Goal: Information Seeking & Learning: Learn about a topic

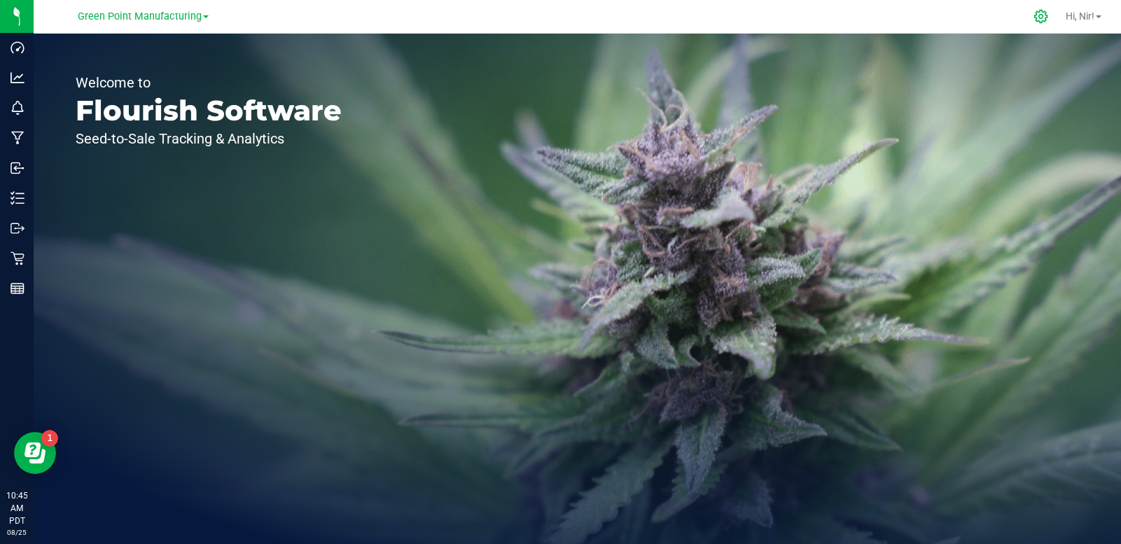
click at [1038, 20] on icon at bounding box center [1041, 16] width 15 height 15
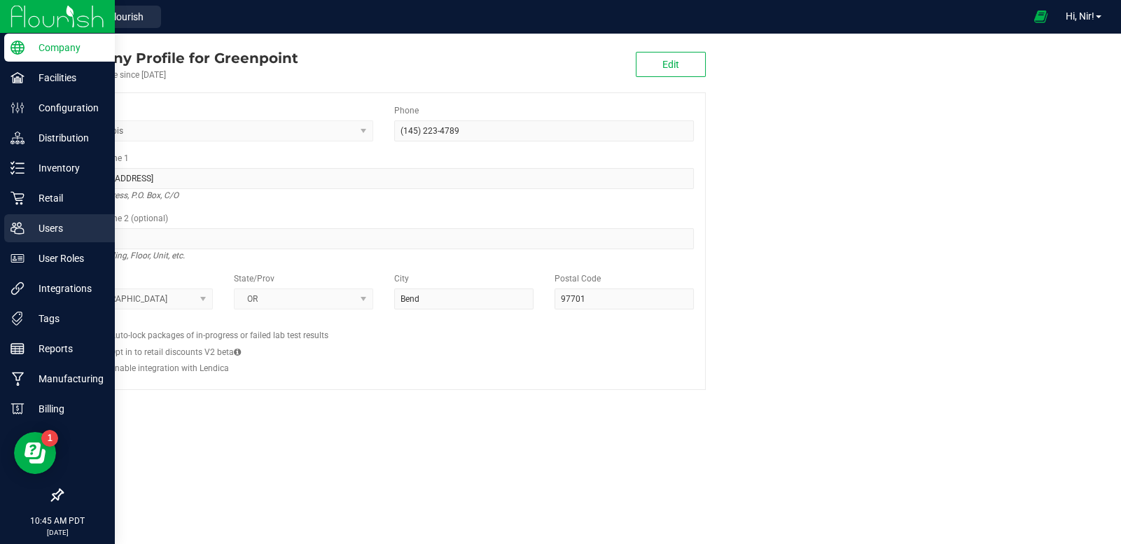
click at [57, 223] on p "Users" at bounding box center [67, 228] width 84 height 17
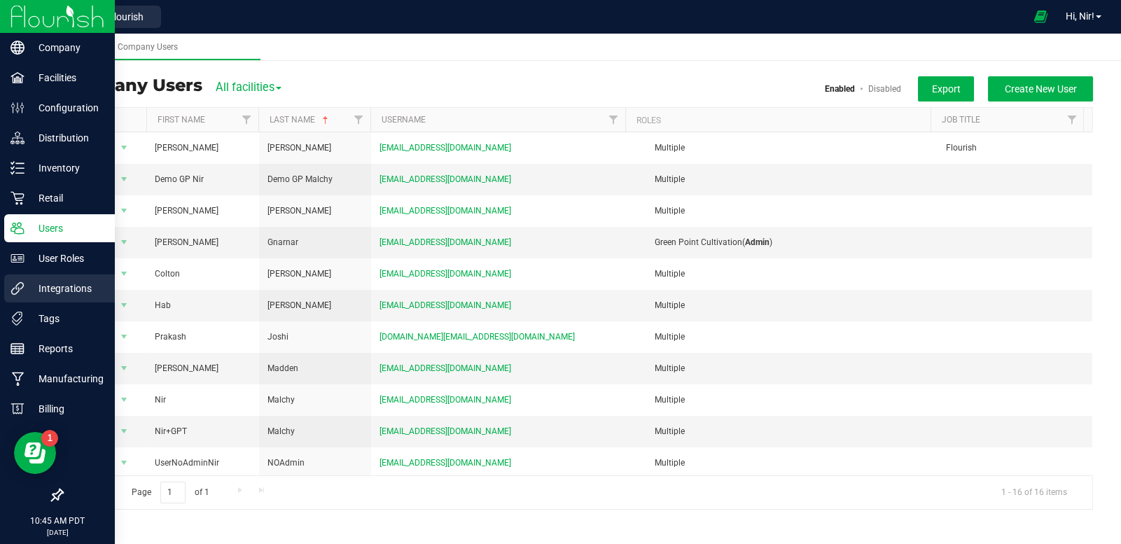
click at [67, 286] on p "Integrations" at bounding box center [67, 288] width 84 height 17
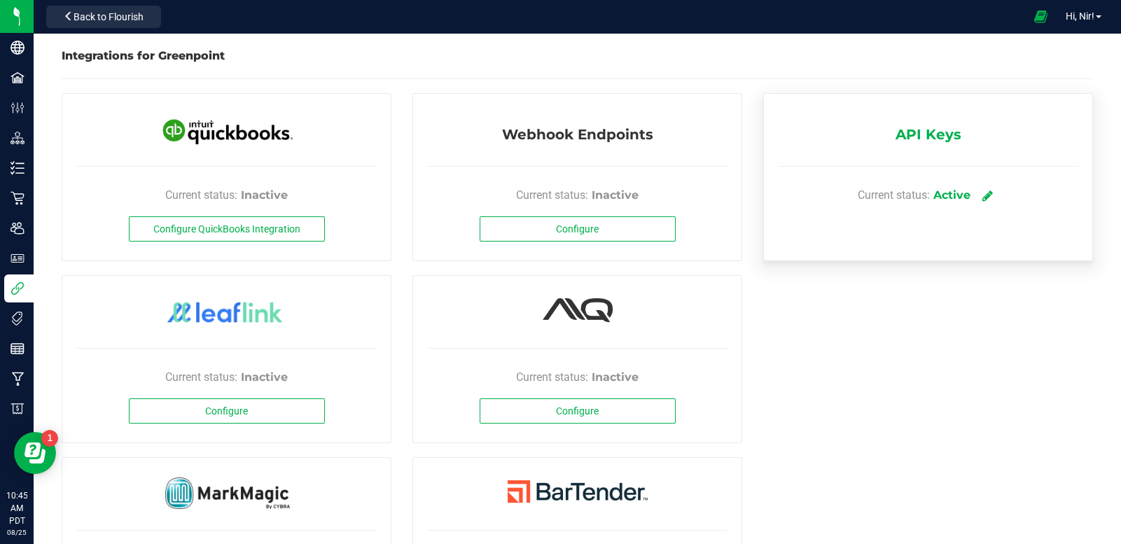
click at [983, 195] on icon at bounding box center [988, 195] width 11 height 13
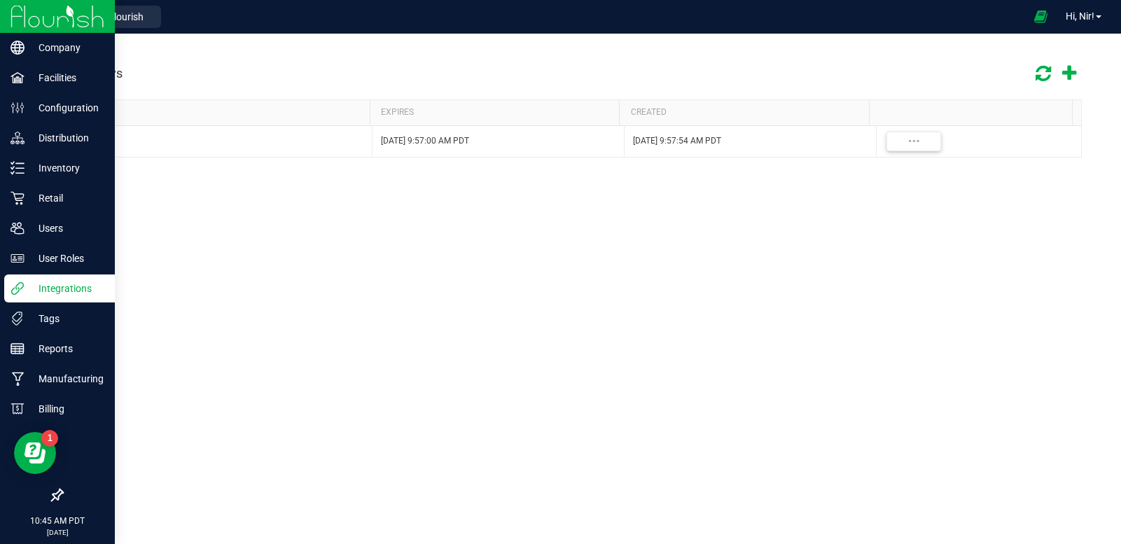
click at [30, 291] on p "Integrations" at bounding box center [67, 288] width 84 height 17
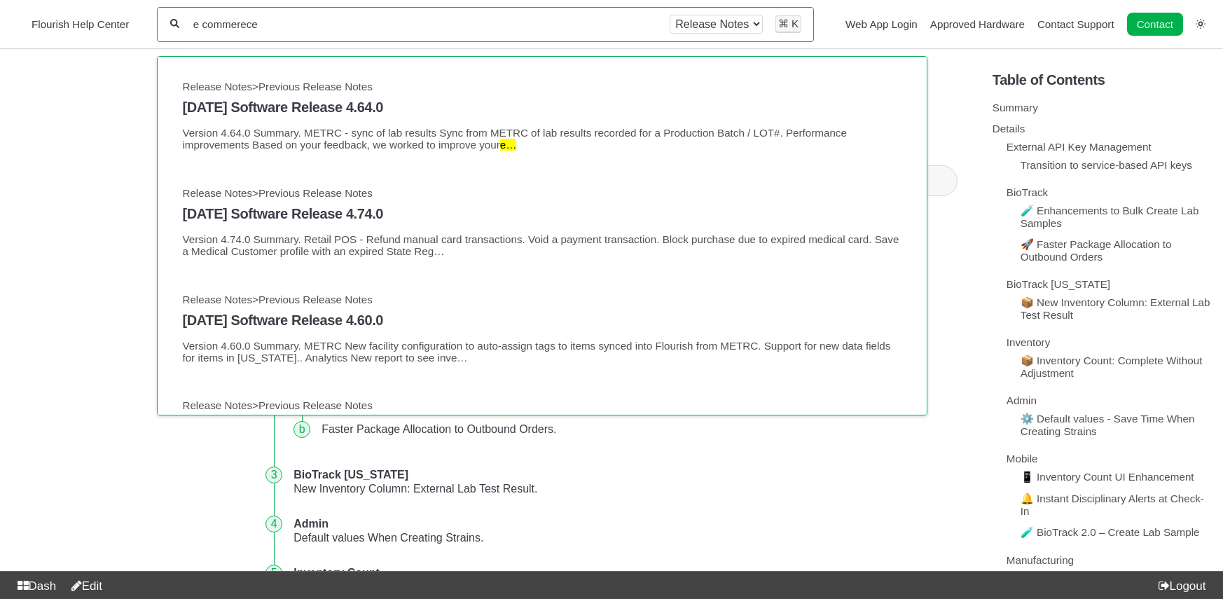
type input "e commerece"
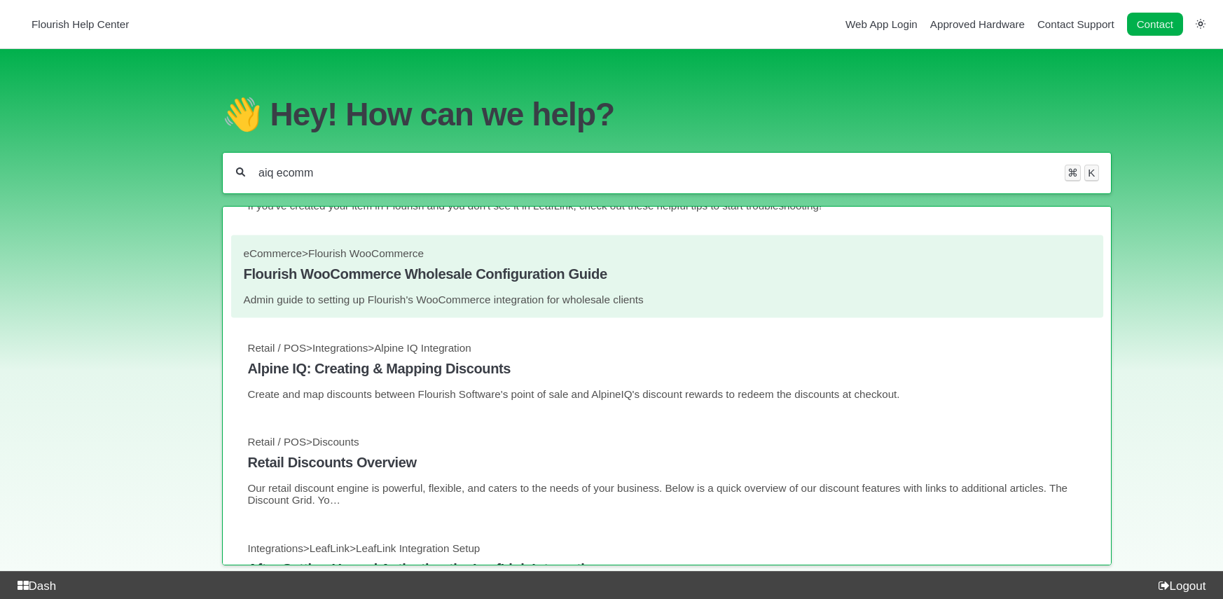
scroll to position [332, 0]
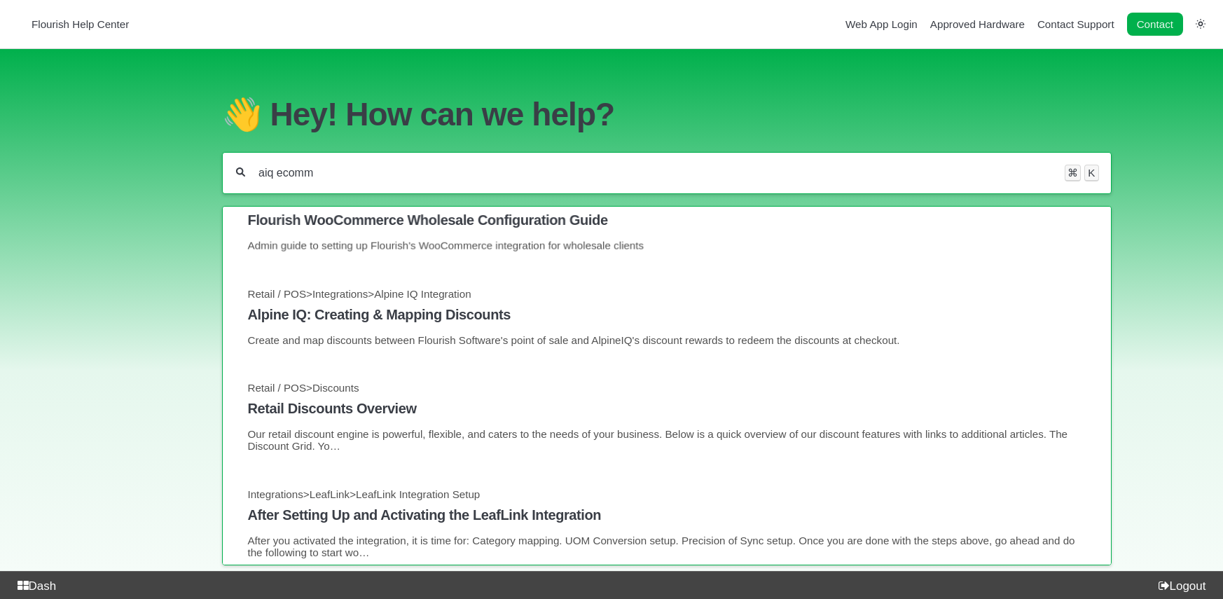
type input "aiq ecomm"
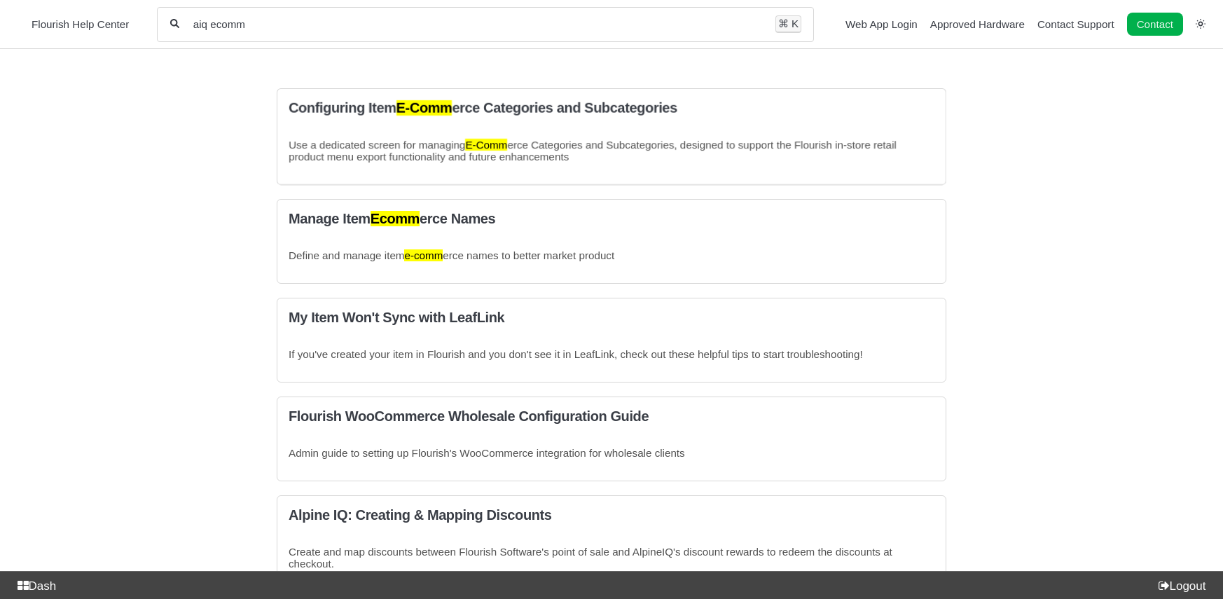
drag, startPoint x: 282, startPoint y: 32, endPoint x: 292, endPoint y: 33, distance: 9.8
click at [197, 25] on div "aiq ecomm All categories ⌘ K" at bounding box center [485, 24] width 657 height 35
click at [289, 32] on div "aiq ecomm All categories ⌘ K" at bounding box center [485, 24] width 657 height 35
drag, startPoint x: 262, startPoint y: 22, endPoint x: 173, endPoint y: 8, distance: 90.0
click at [173, 8] on div "aiq ecomm All categories ⌘ K" at bounding box center [485, 24] width 657 height 35
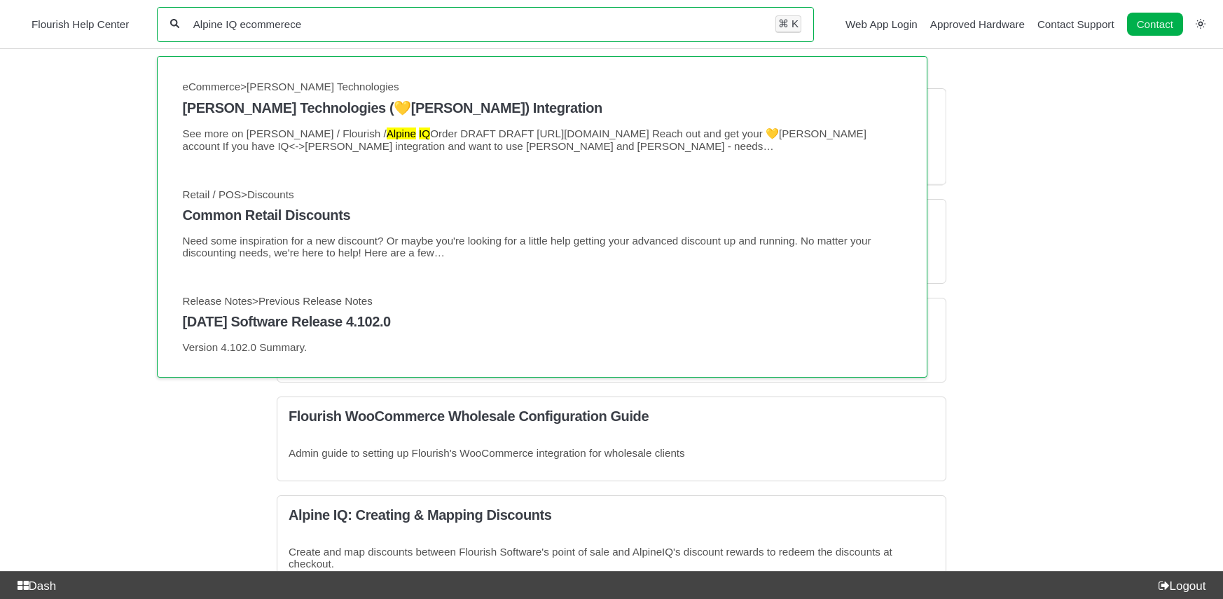
type input "Alpine IQ ecommerece"
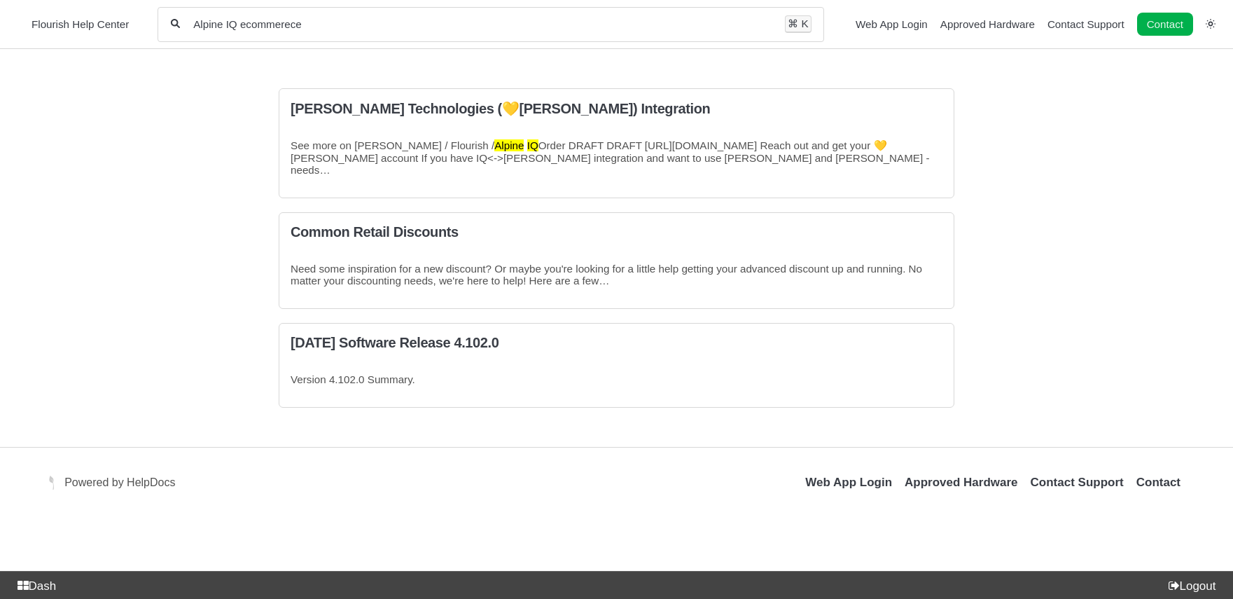
click at [272, 29] on input "Alpine IQ ecommerece" at bounding box center [482, 24] width 581 height 13
type input "Alpine IQ commerce"
click at [113, 26] on span "Flourish Help Center" at bounding box center [80, 24] width 97 height 12
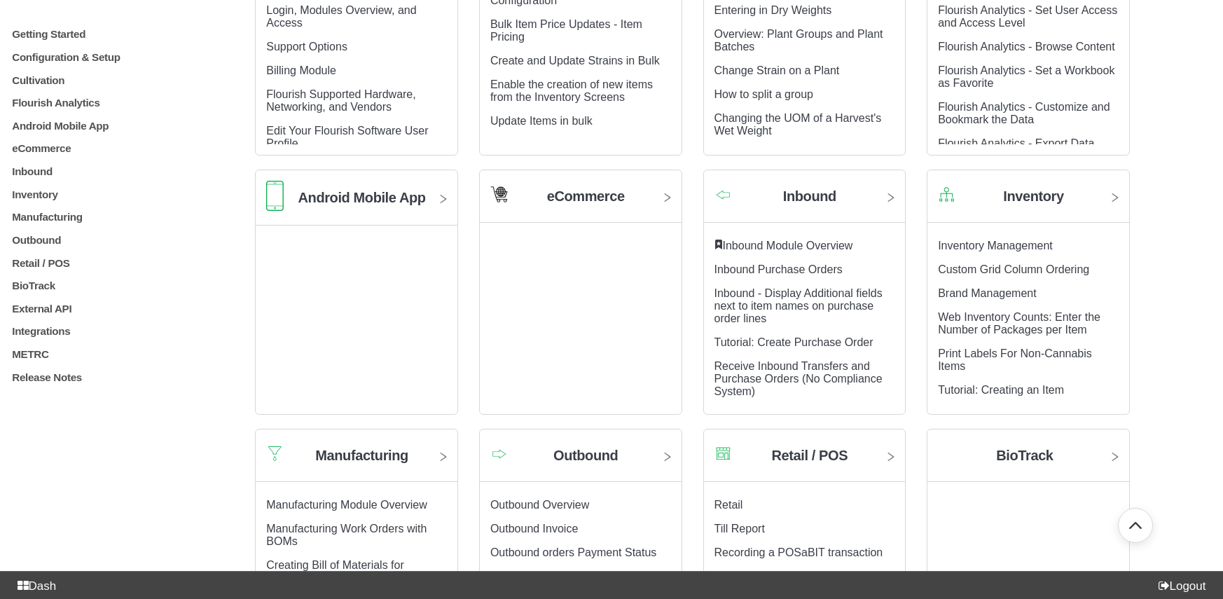
scroll to position [422, 0]
click at [53, 153] on p "eCommerce" at bounding box center [110, 148] width 199 height 12
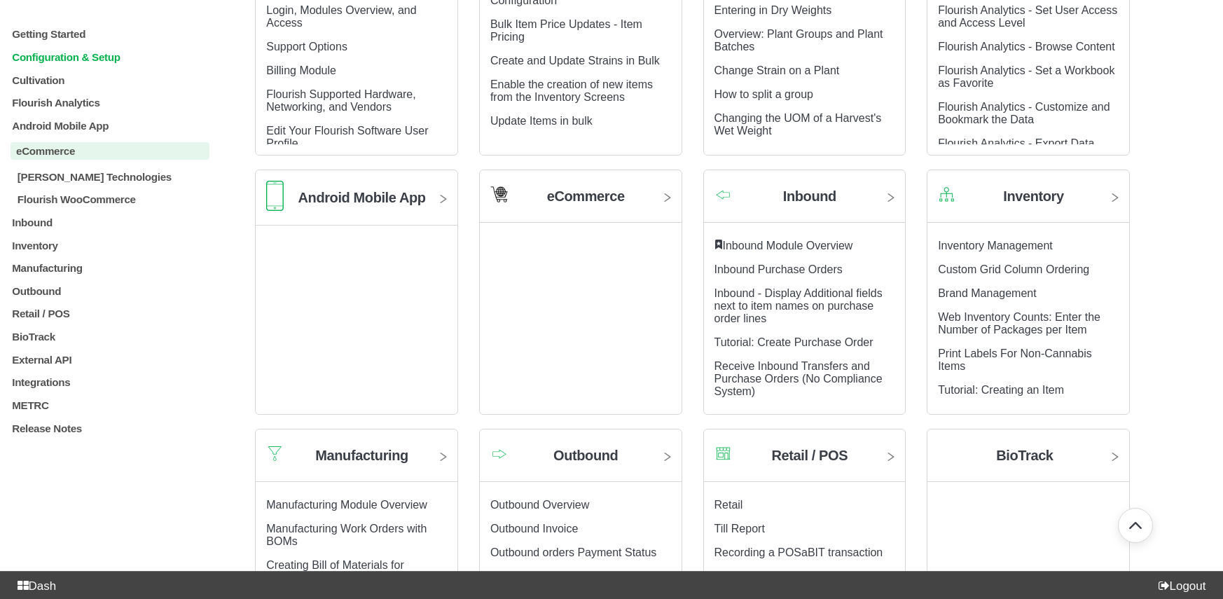
click at [107, 62] on p "Configuration & Setup" at bounding box center [110, 57] width 199 height 12
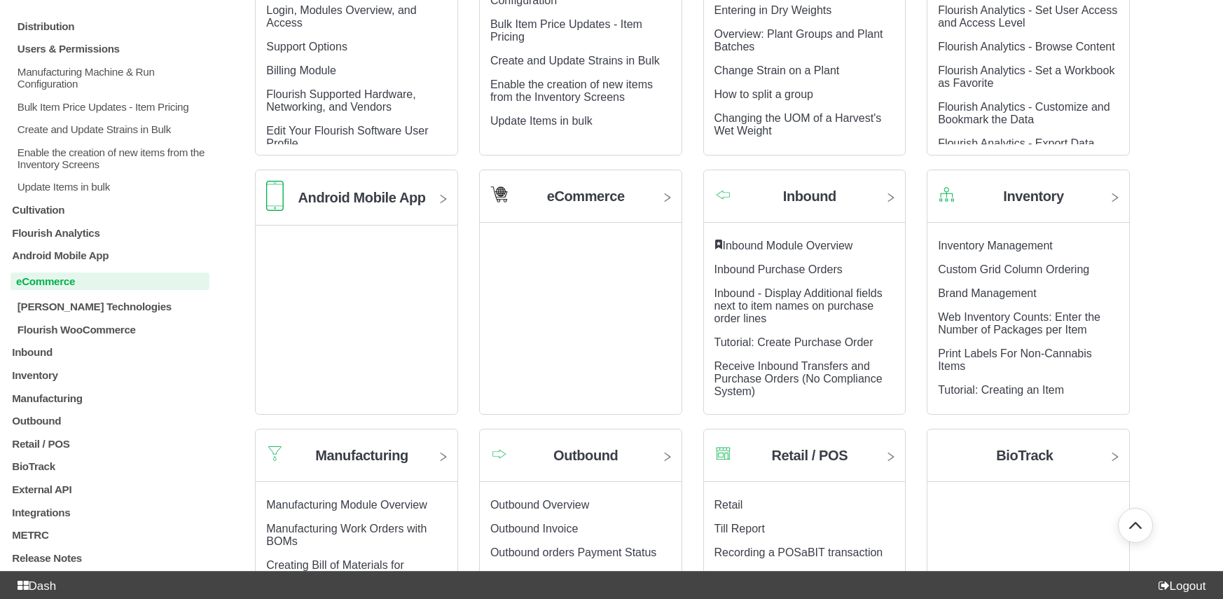
scroll to position [172, 0]
click at [60, 508] on p "Integrations" at bounding box center [110, 512] width 199 height 12
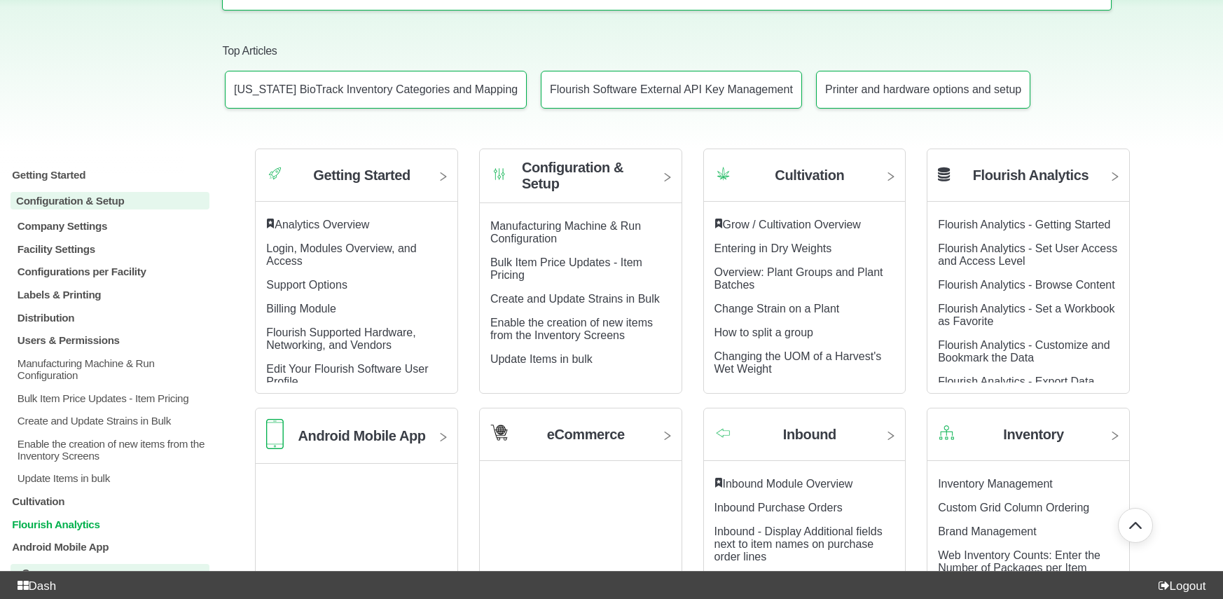
scroll to position [64, 0]
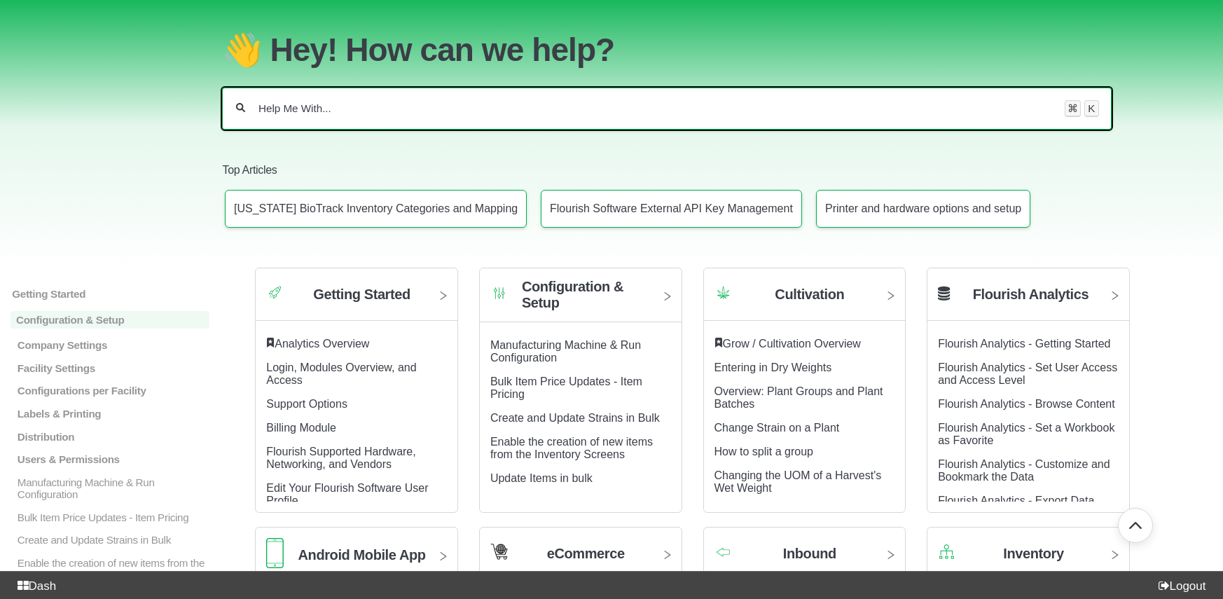
click at [291, 107] on input "Help Me With..." at bounding box center [655, 109] width 796 height 14
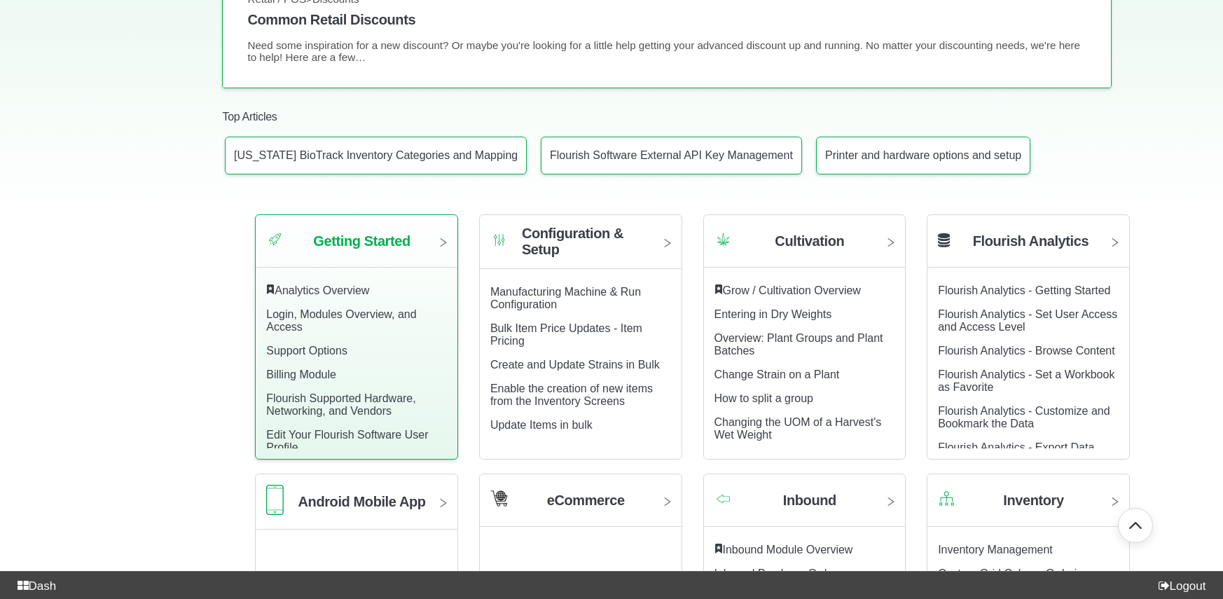
scroll to position [537, 0]
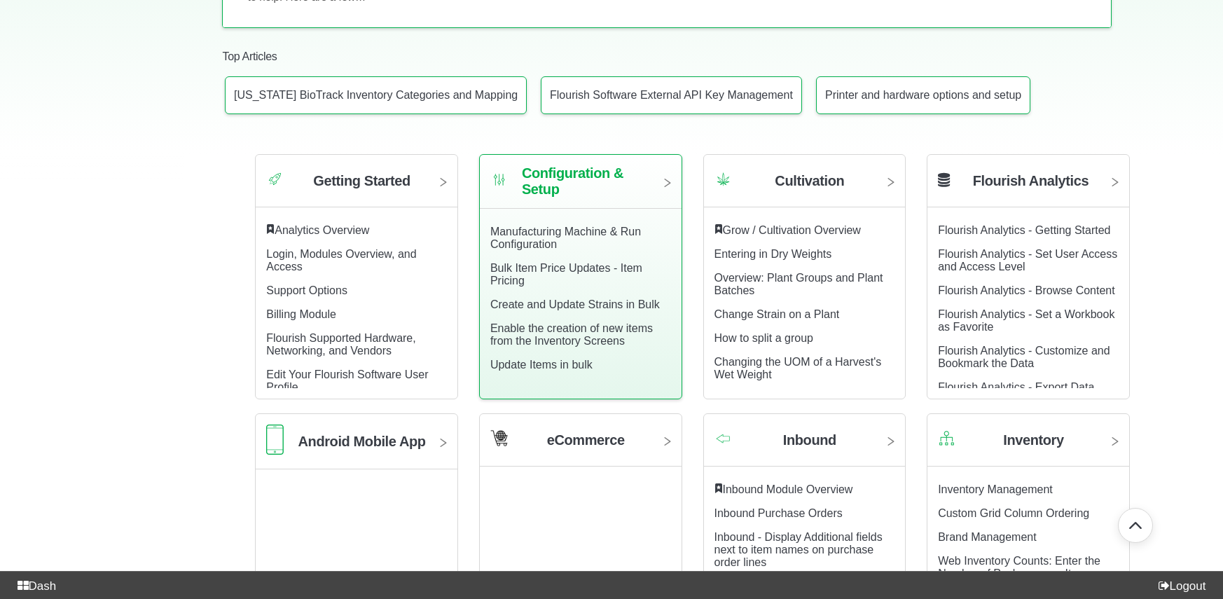
type input "alpine IQ"
click at [534, 186] on h2 "Configuration & Setup" at bounding box center [586, 181] width 128 height 32
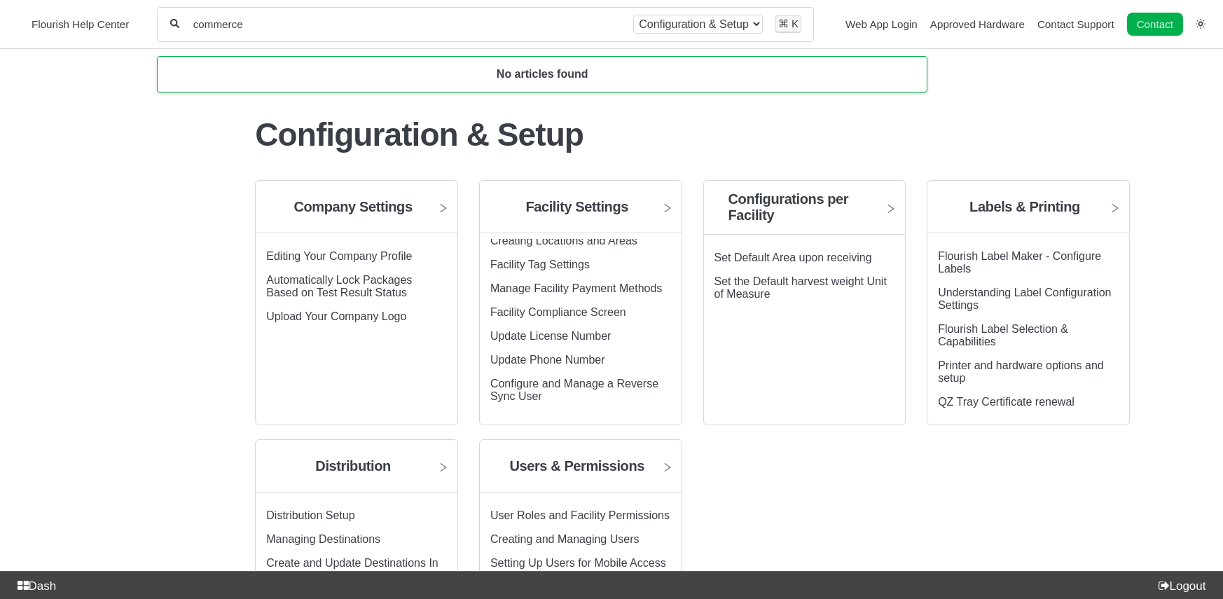
type input "commerce"
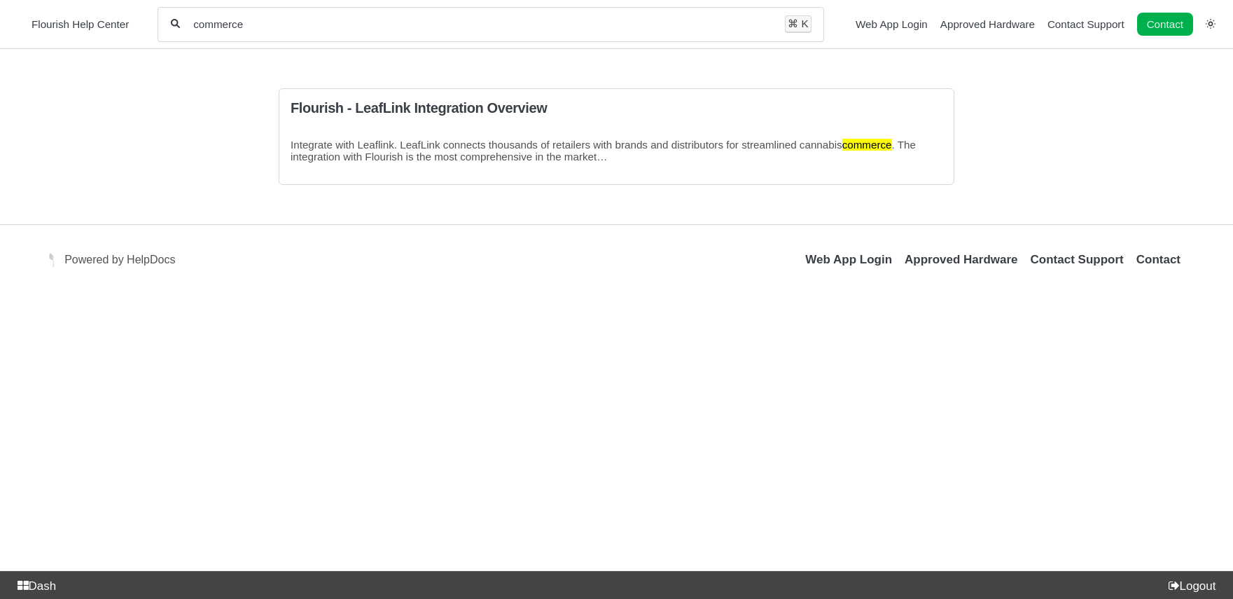
click at [200, 26] on input "commerce" at bounding box center [482, 24] width 581 height 13
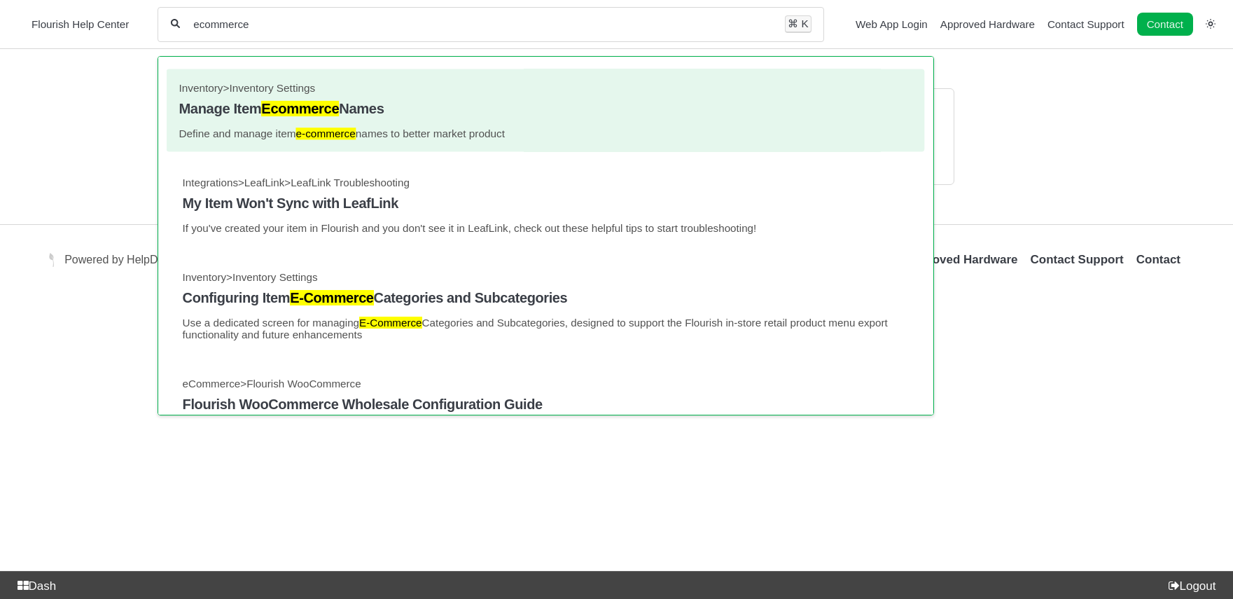
type input "ecommerce"
click at [230, 93] on span ">" at bounding box center [226, 87] width 6 height 12
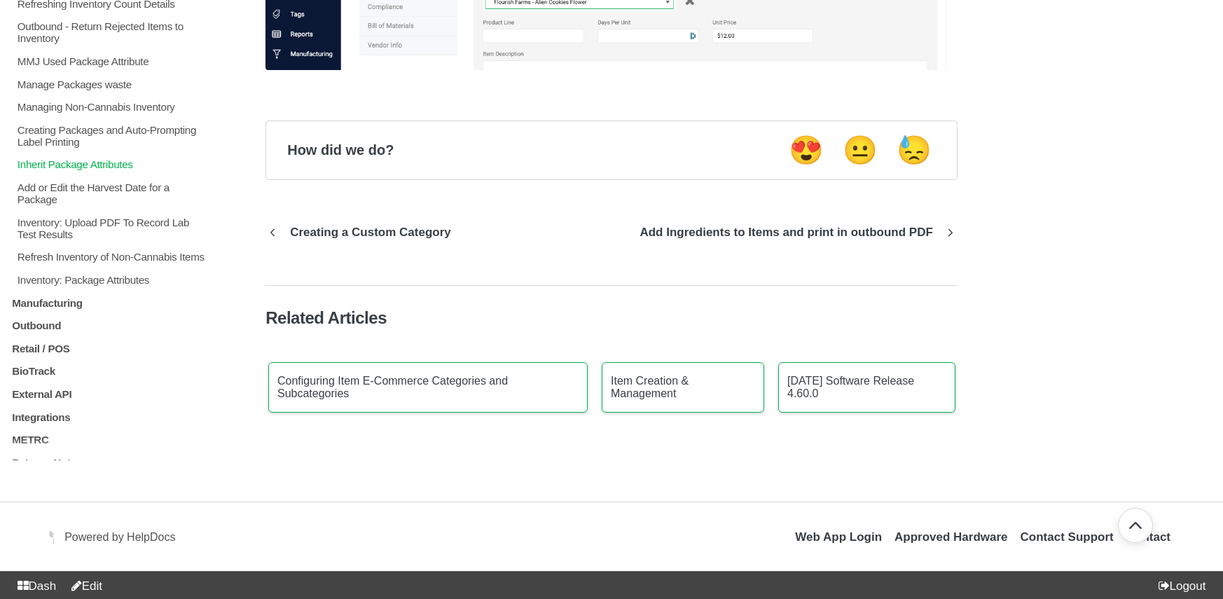
scroll to position [1532, 0]
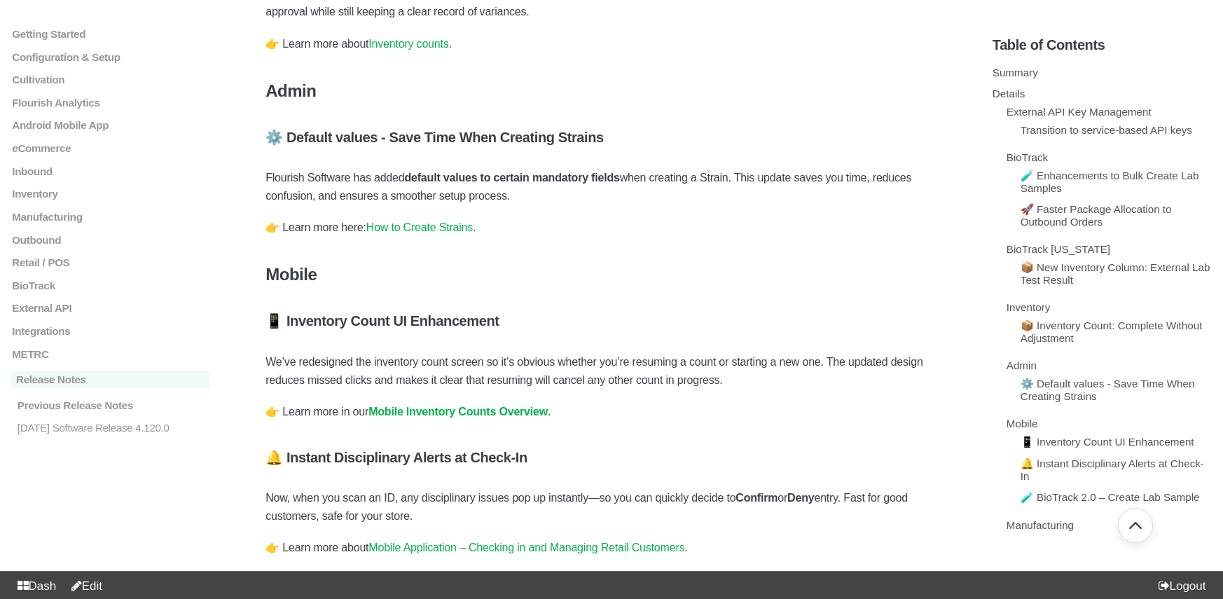
scroll to position [1796, 0]
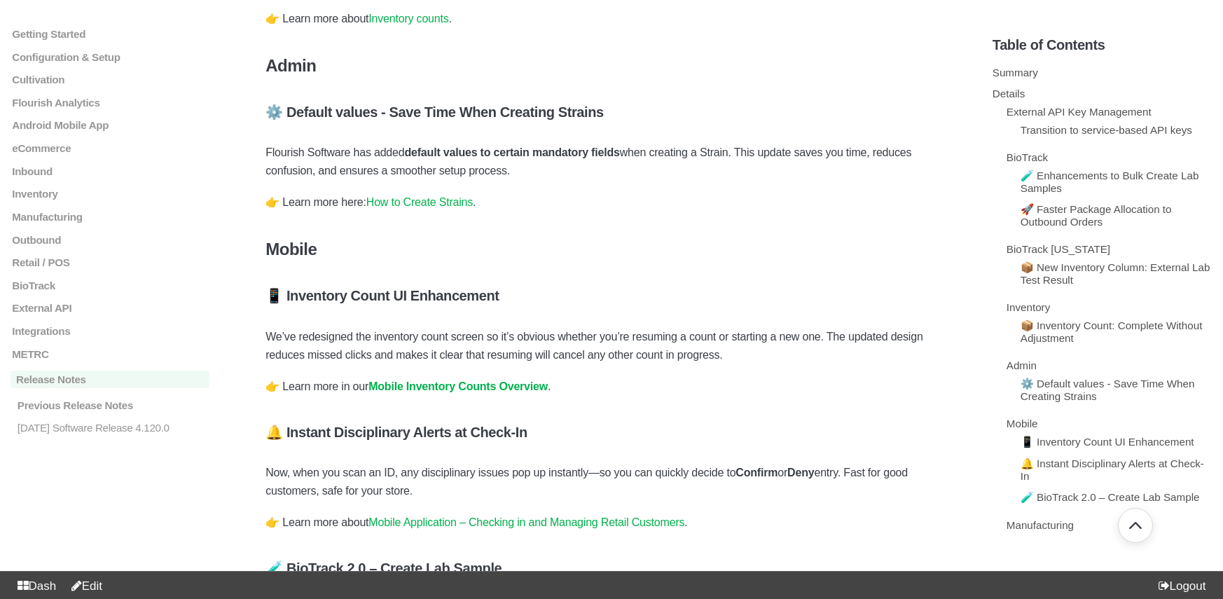
click at [437, 208] on link "How to Create Strains" at bounding box center [419, 202] width 106 height 12
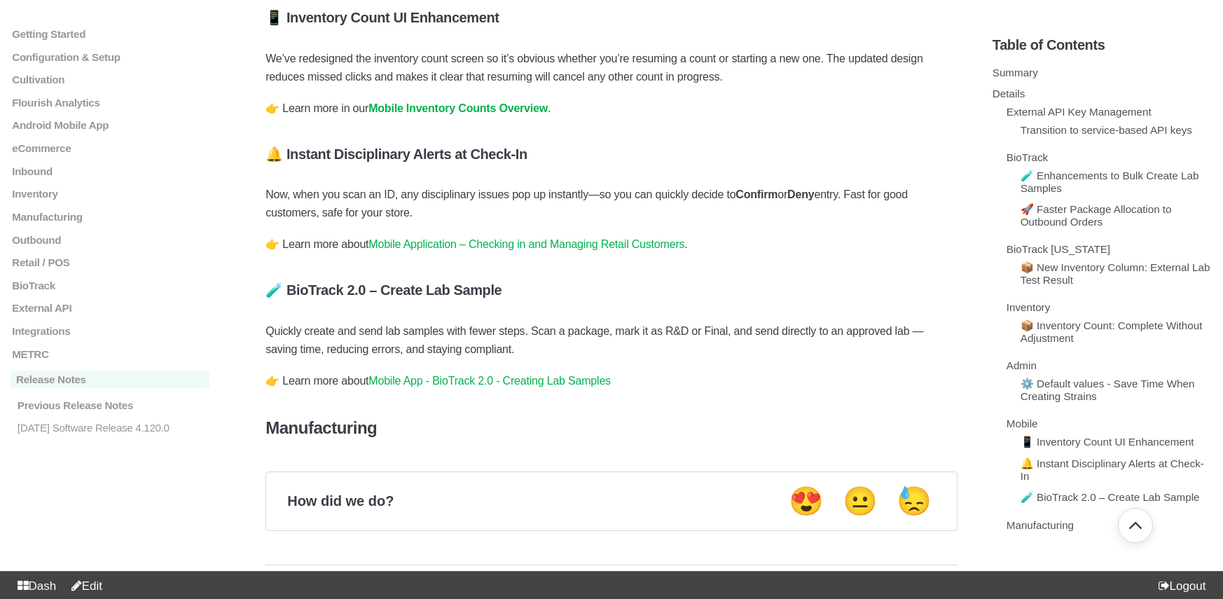
scroll to position [2216, 0]
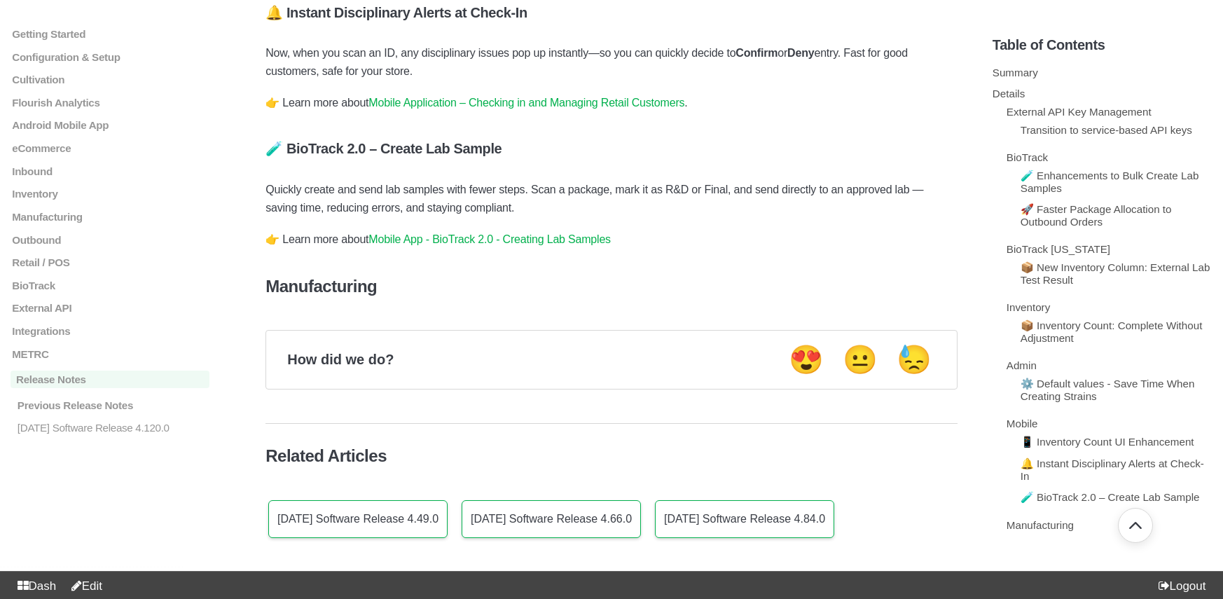
click at [592, 245] on link "Mobile App - BioTrack 2.0 - Creating Lab Samples" at bounding box center [489, 239] width 242 height 12
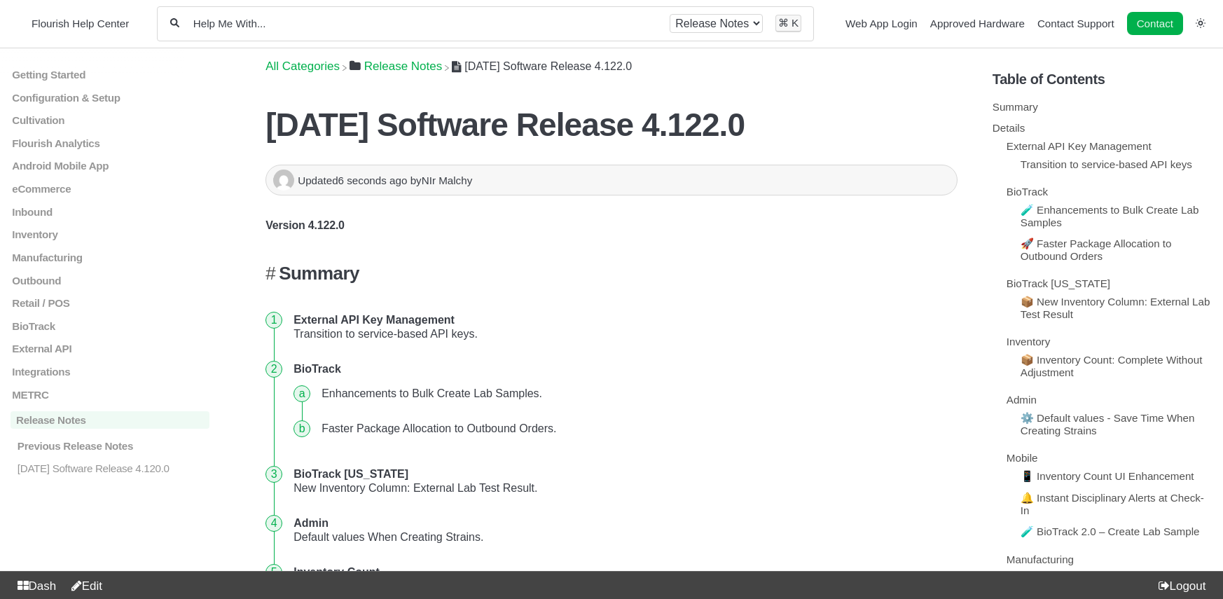
scroll to position [0, 0]
drag, startPoint x: 797, startPoint y: 98, endPoint x: 807, endPoint y: 114, distance: 18.9
click at [797, 99] on header "2025.08.26 Software Release 4.122.0 Version 4.122.0 Summary. External API Key M…" at bounding box center [611, 125] width 692 height 80
drag, startPoint x: 754, startPoint y: 120, endPoint x: 269, endPoint y: 112, distance: 484.7
click at [269, 112] on h1 "2025.08.26 Software Release 4.122.0" at bounding box center [611, 125] width 692 height 38
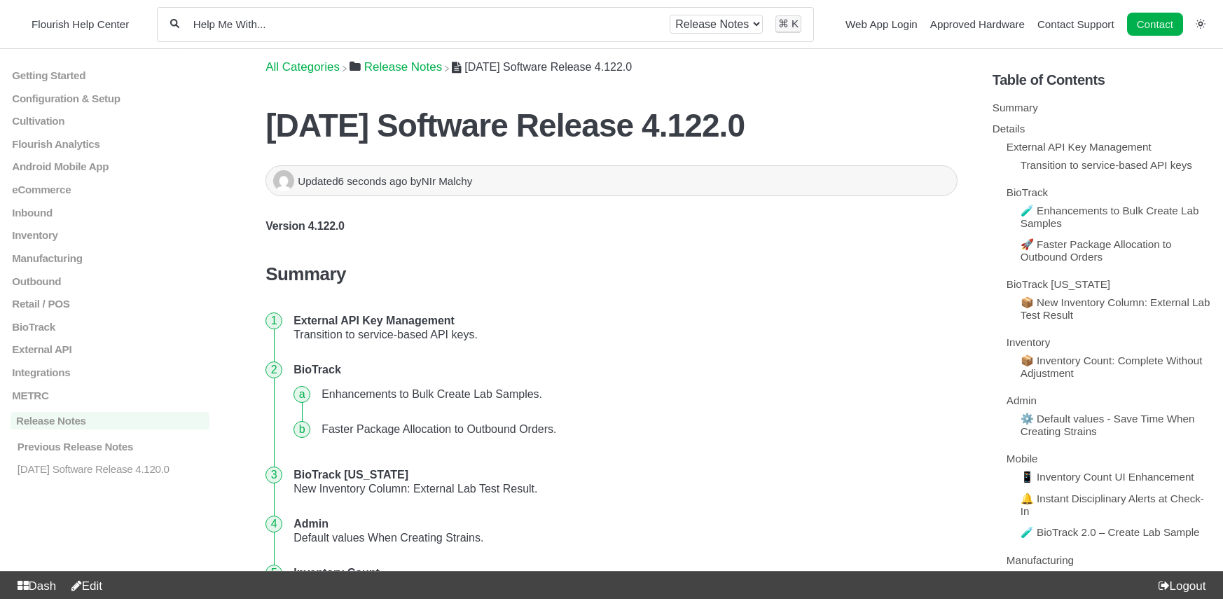
copy h1 "2025.08.26 Software Release 4.122.0"
drag, startPoint x: 309, startPoint y: 4, endPoint x: 310, endPoint y: 11, distance: 7.0
click at [309, 8] on section "All categories Release Notes ⌘ K" at bounding box center [485, 23] width 657 height 59
click at [310, 20] on input "Help Me With..." at bounding box center [425, 24] width 466 height 13
paste input "[DATE] Software Release 4.122.0"
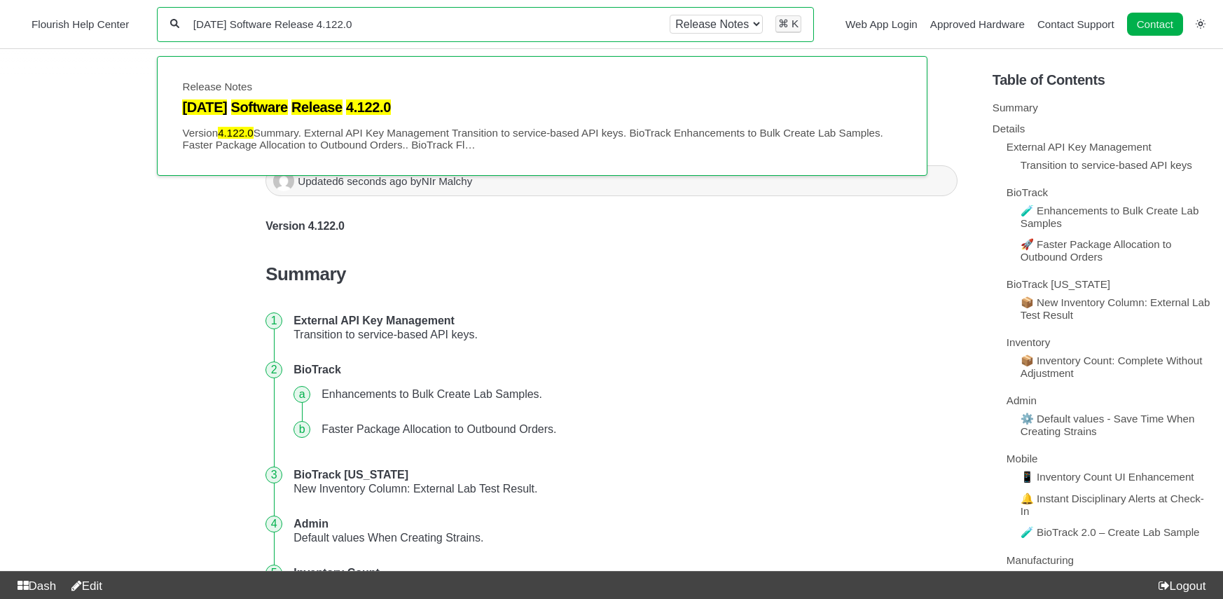
type input "[DATE] Software Release 4.122.0"
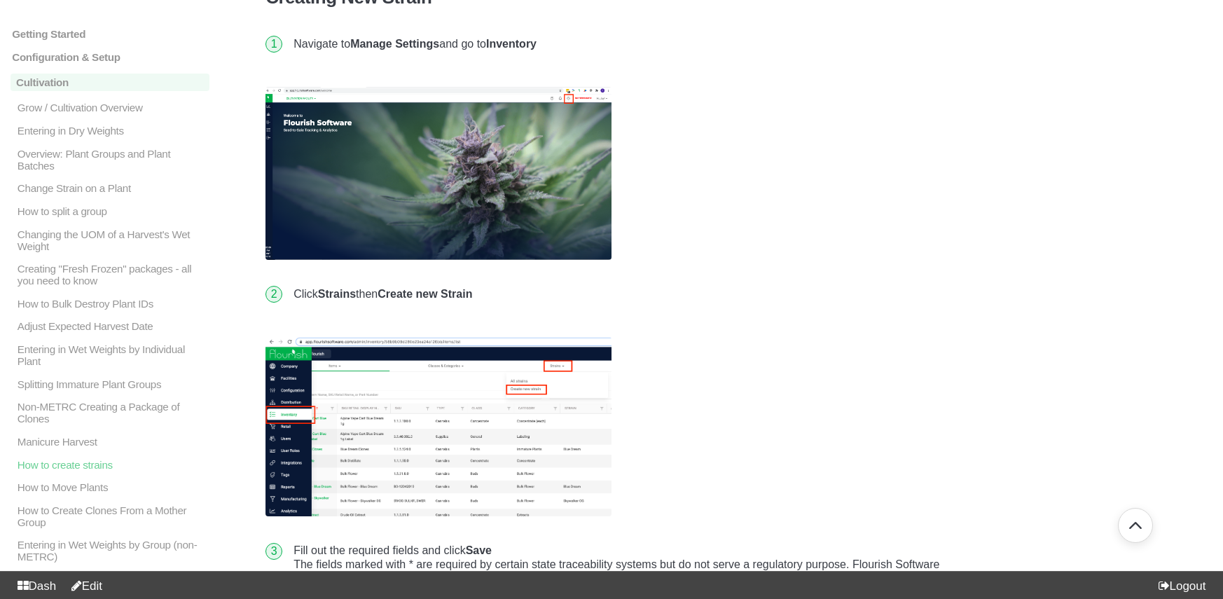
scroll to position [554, 0]
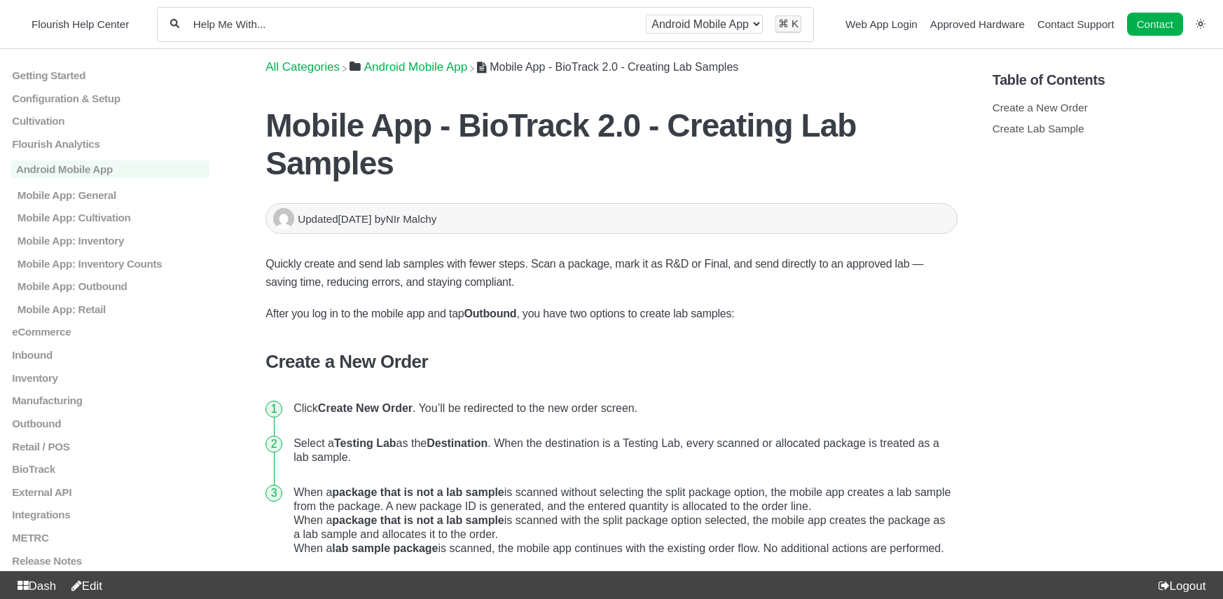
click at [102, 583] on link "Edit" at bounding box center [83, 585] width 37 height 13
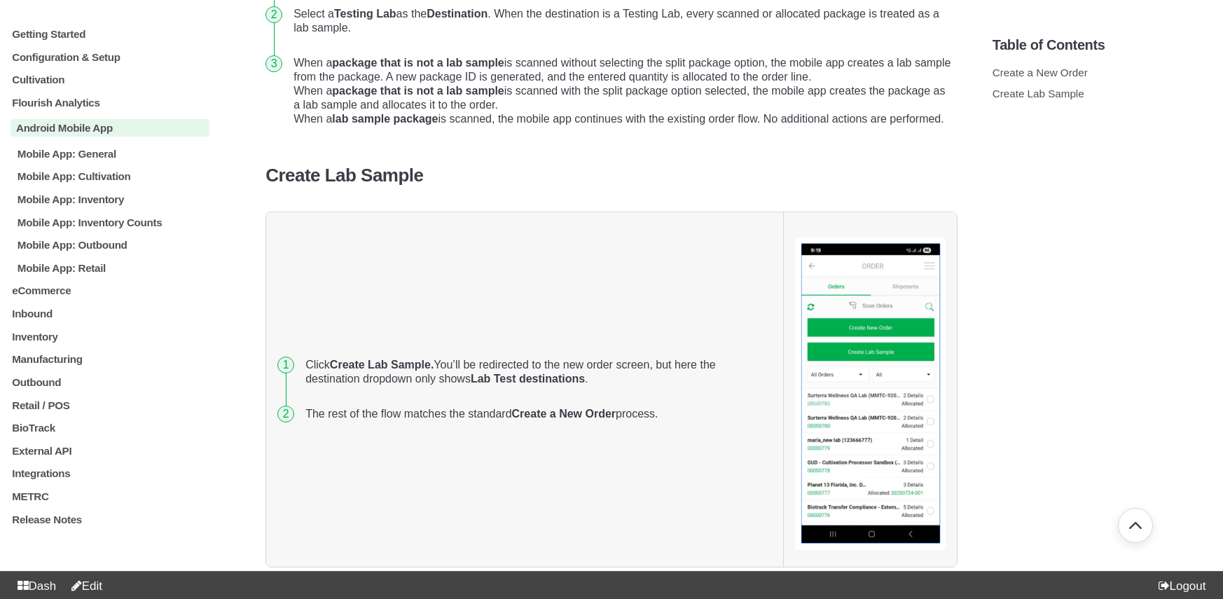
scroll to position [432, 0]
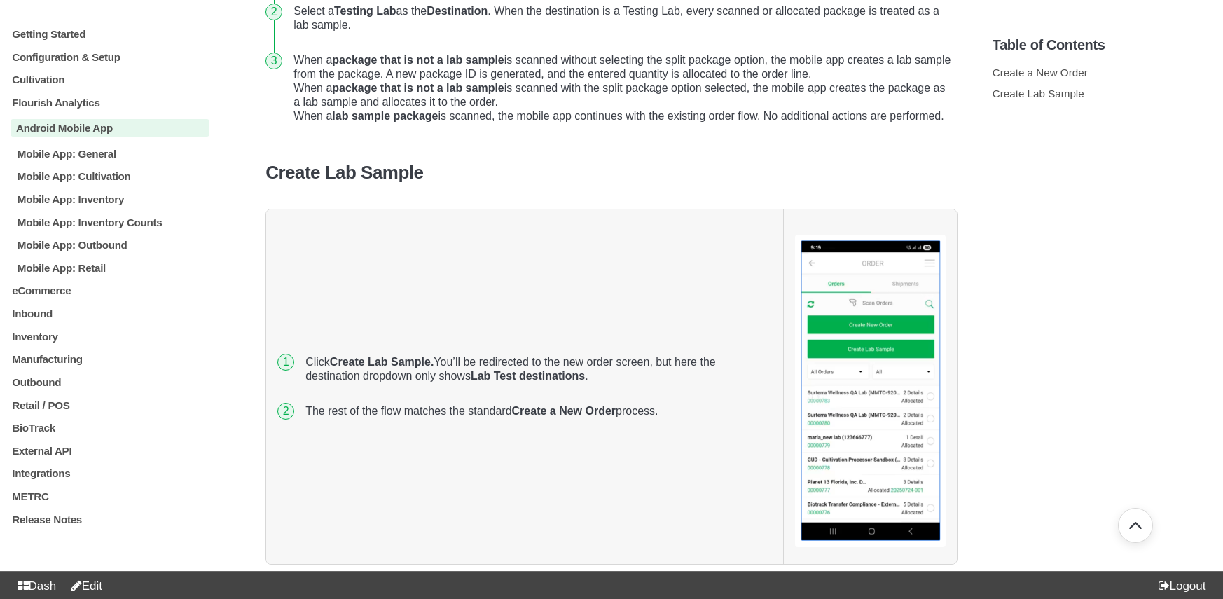
drag, startPoint x: 55, startPoint y: 535, endPoint x: 83, endPoint y: 522, distance: 30.7
click at [55, 525] on p "Release Notes" at bounding box center [110, 519] width 199 height 12
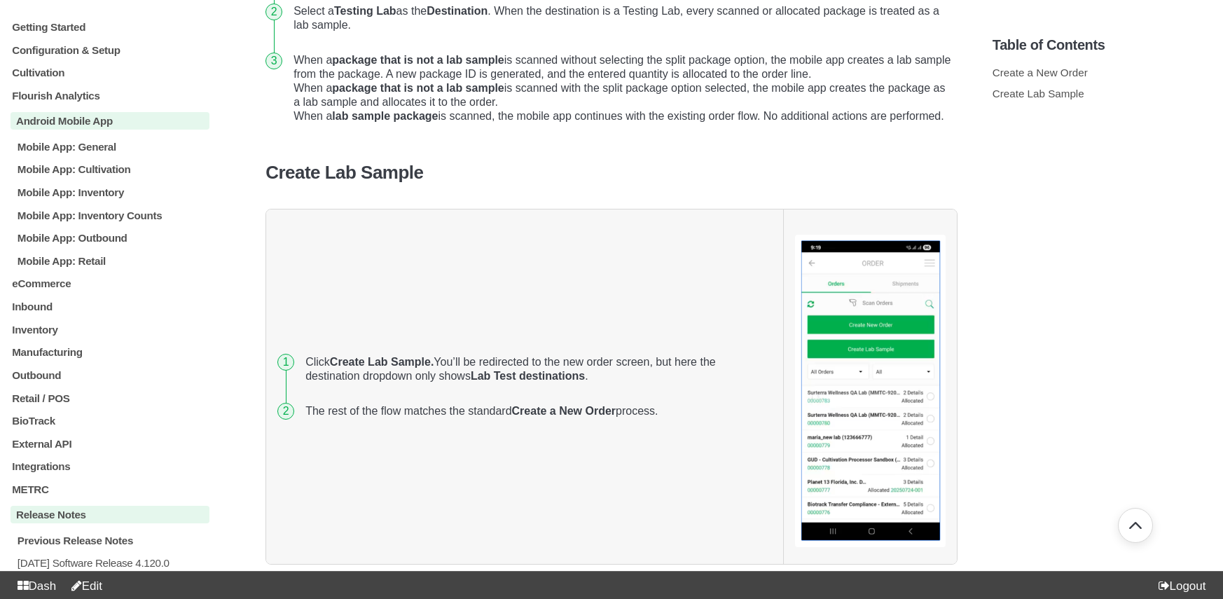
scroll to position [731, 0]
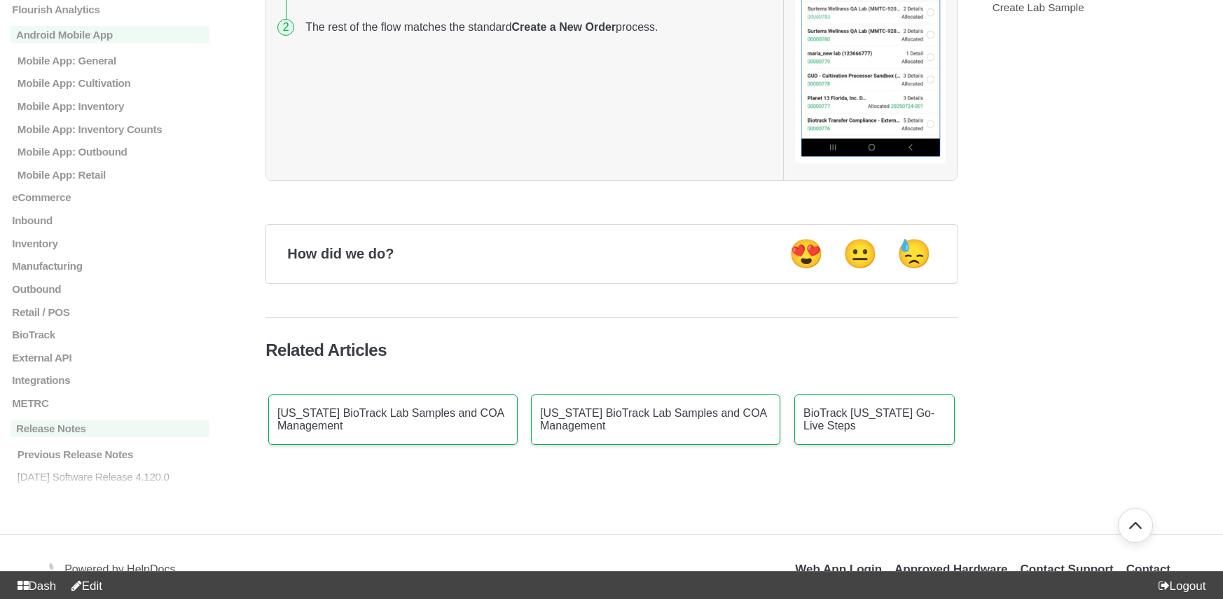
scroll to position [817, 0]
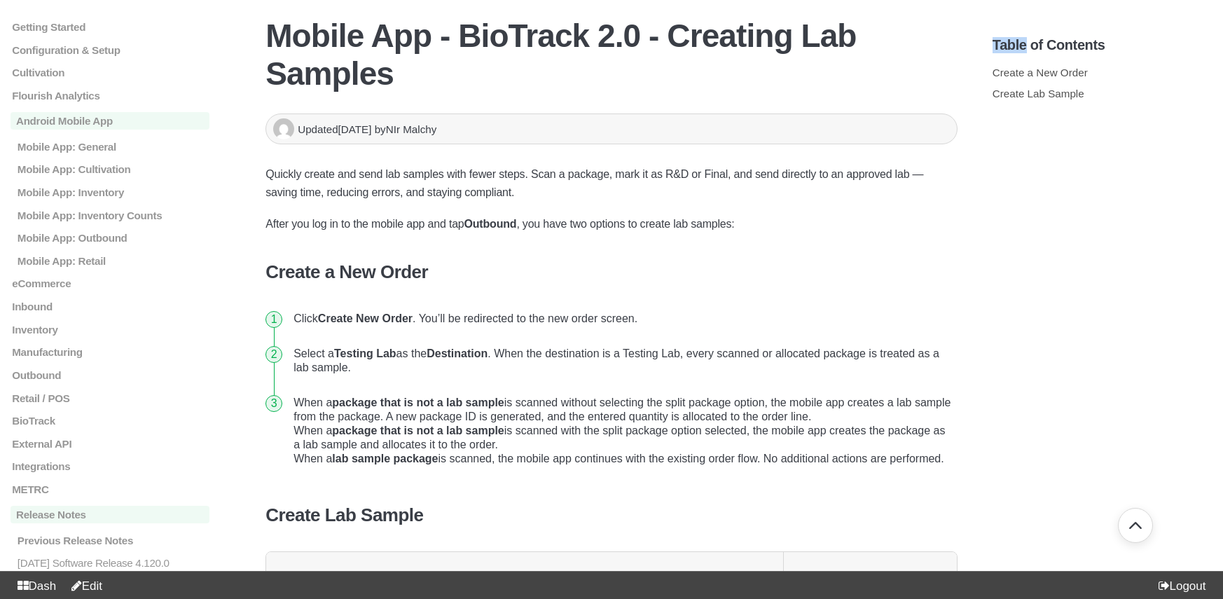
scroll to position [0, 0]
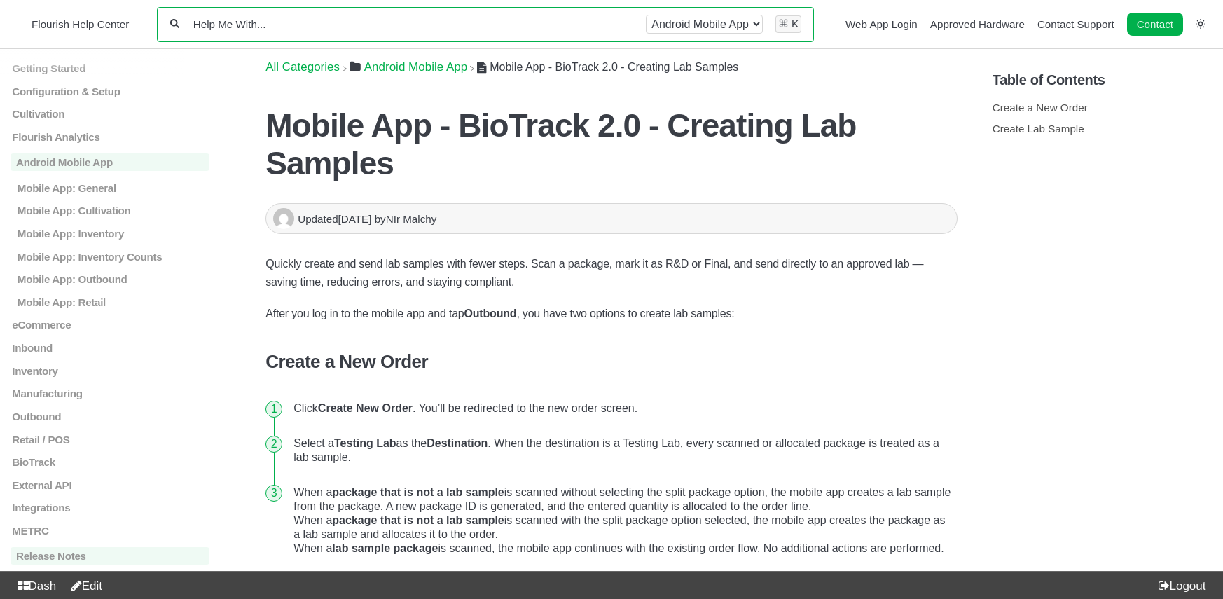
click at [287, 25] on input "Help Me With..." at bounding box center [413, 24] width 442 height 13
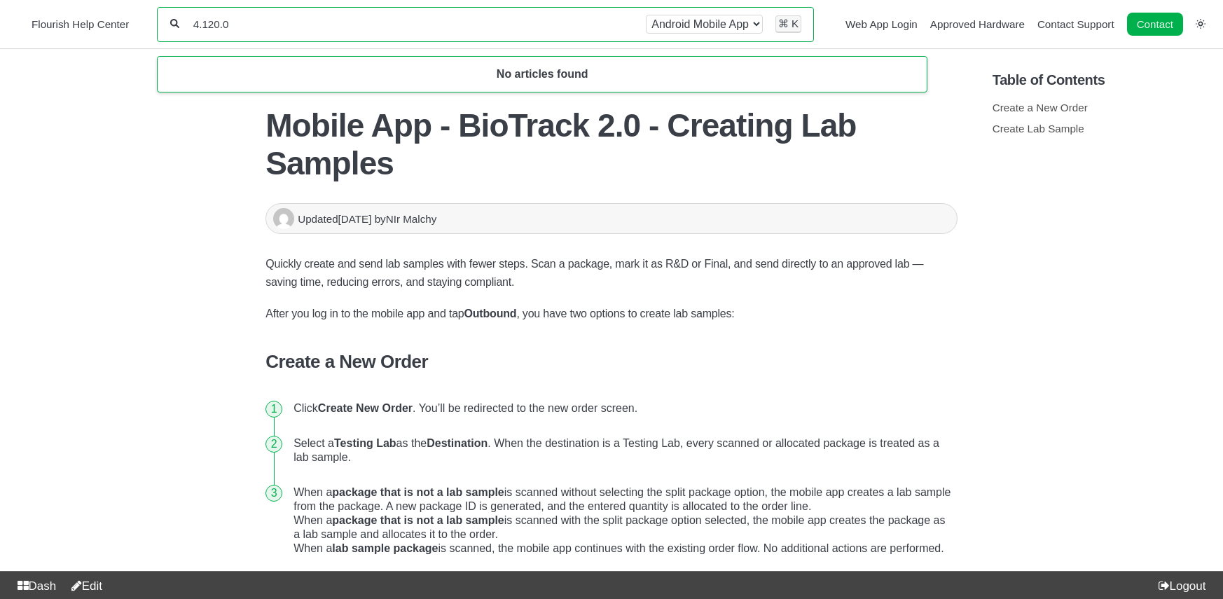
type input "4.120.0"
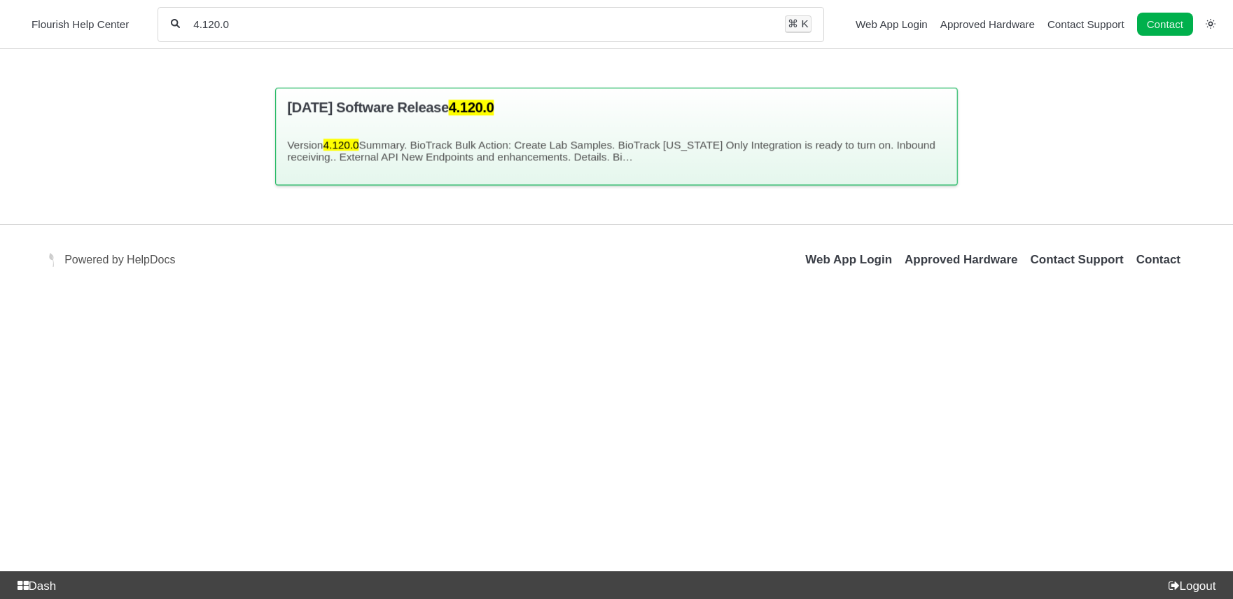
click at [318, 110] on h3 "2025.08.04 Software Release 4.120.0" at bounding box center [617, 107] width 658 height 16
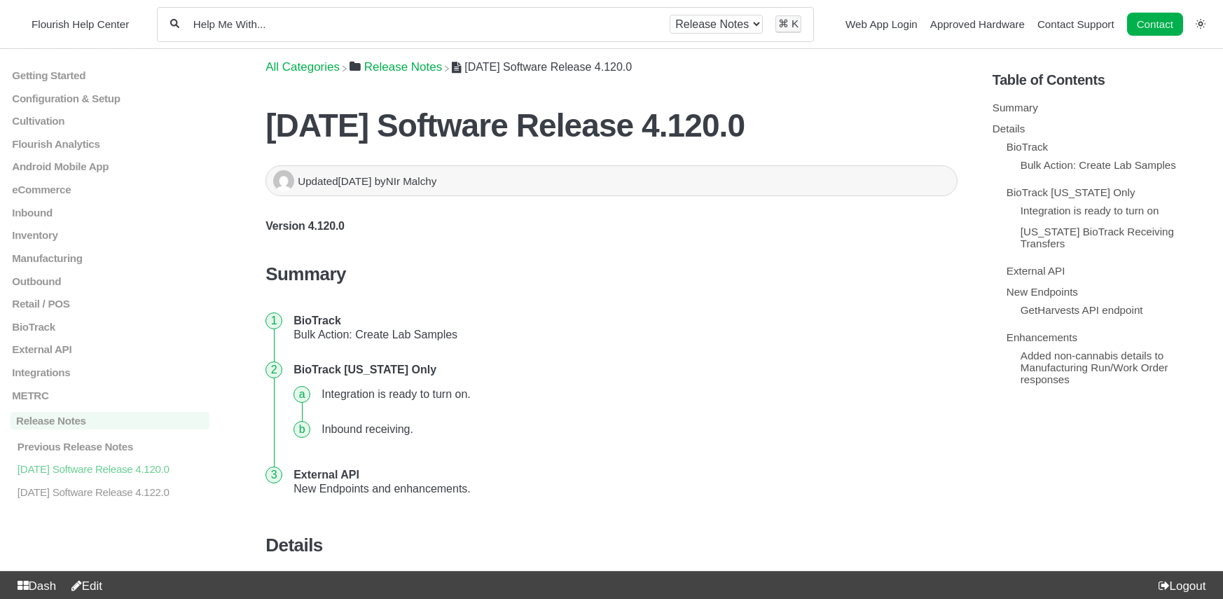
click at [97, 581] on link "Edit" at bounding box center [83, 585] width 37 height 13
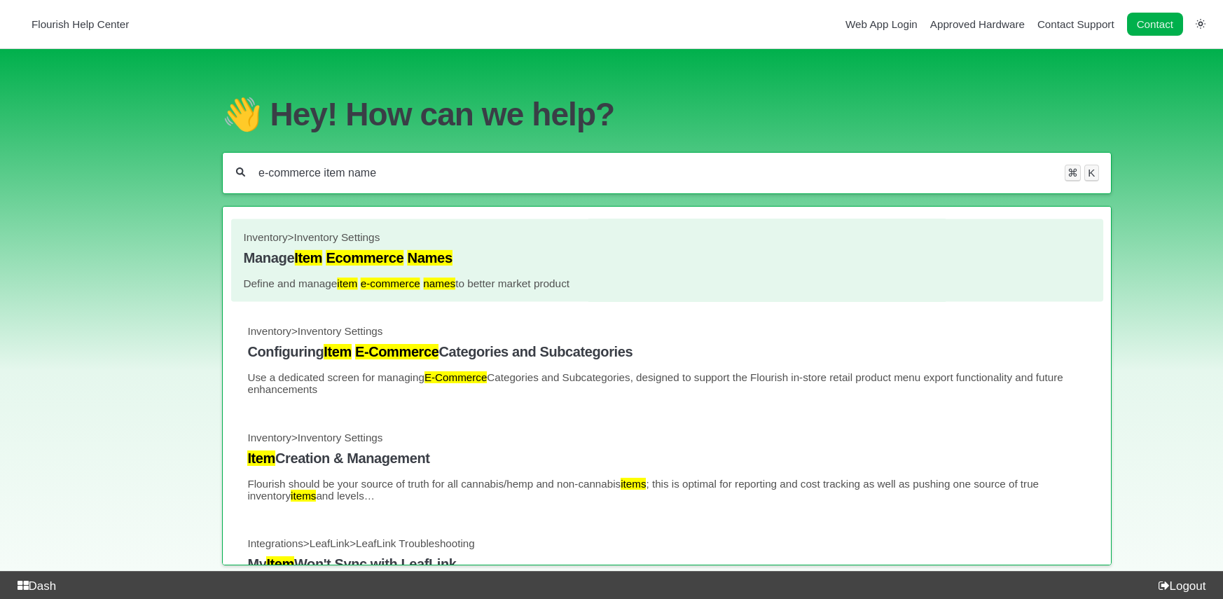
type input "e-commerce item name"
click at [438, 265] on mark "Names" at bounding box center [429, 257] width 45 height 15
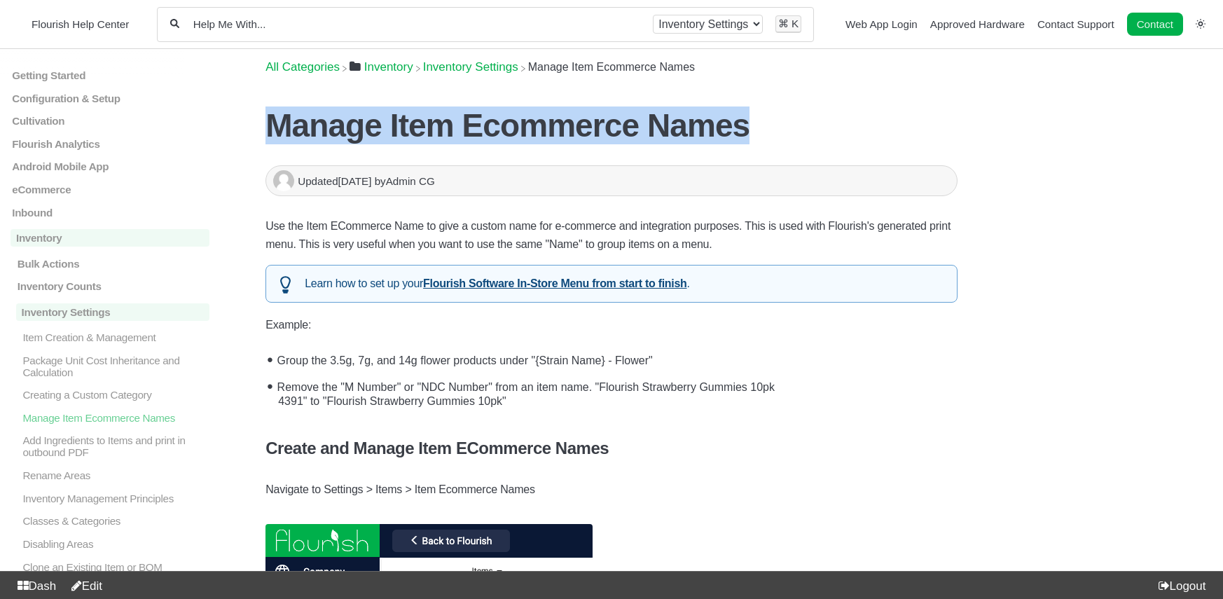
drag, startPoint x: 700, startPoint y: 133, endPoint x: 275, endPoint y: 143, distance: 425.9
click at [272, 142] on h1 "Manage Item Ecommerce Names" at bounding box center [611, 125] width 692 height 38
copy h1 "Manage Item Ecommerce Names"
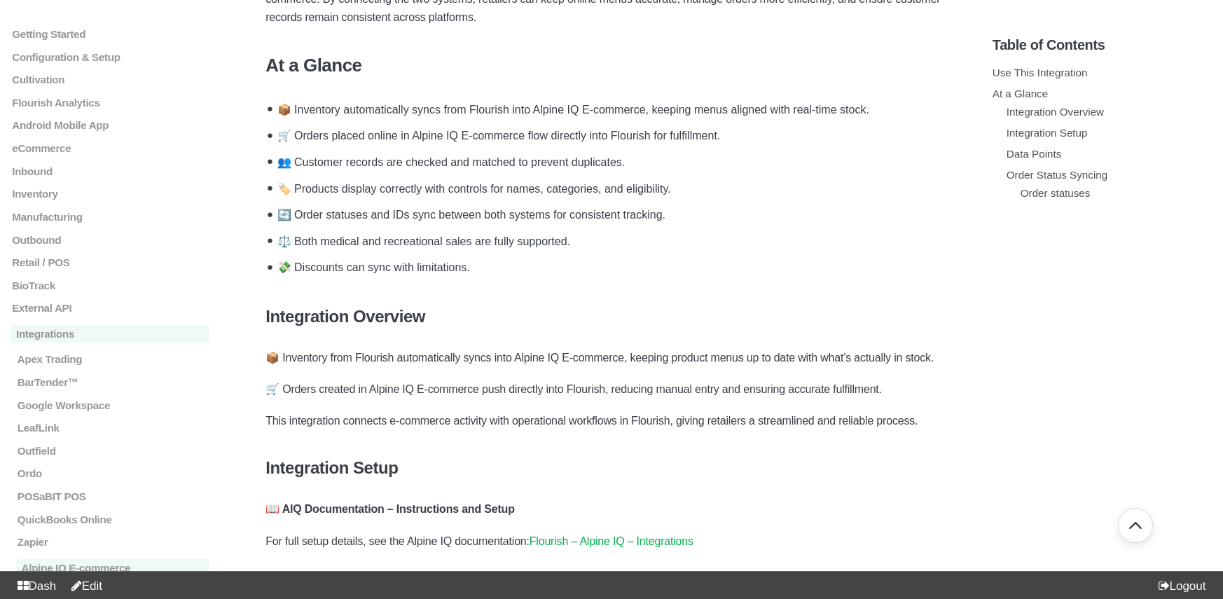
scroll to position [332, 0]
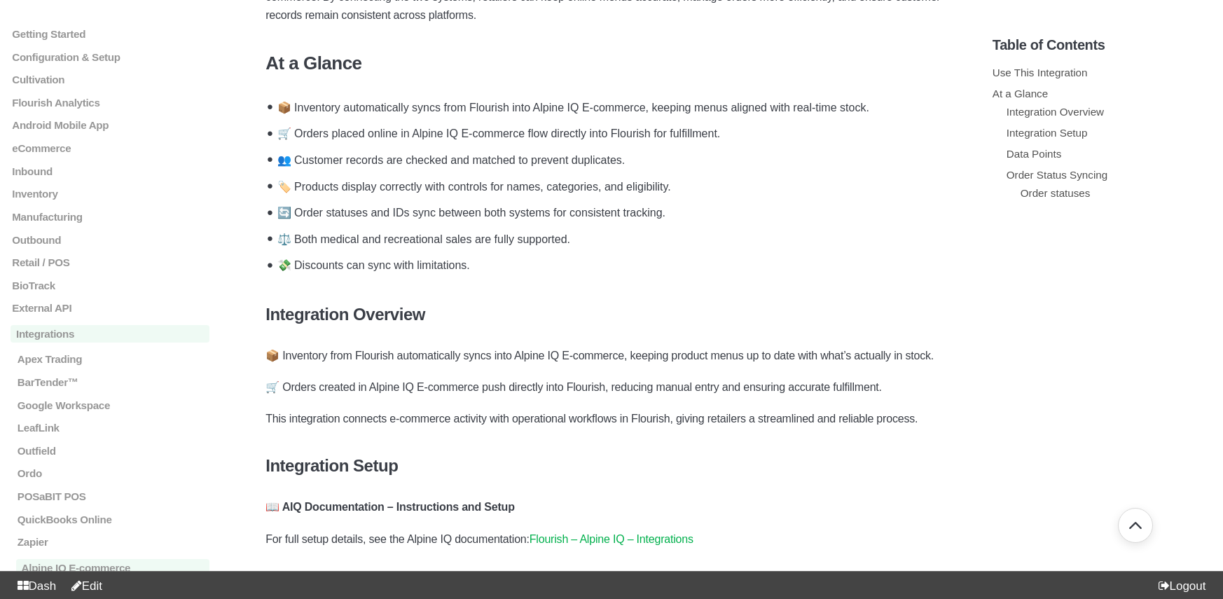
click at [599, 533] on link "Flourish – Alpine IQ – Integrations" at bounding box center [611, 539] width 164 height 12
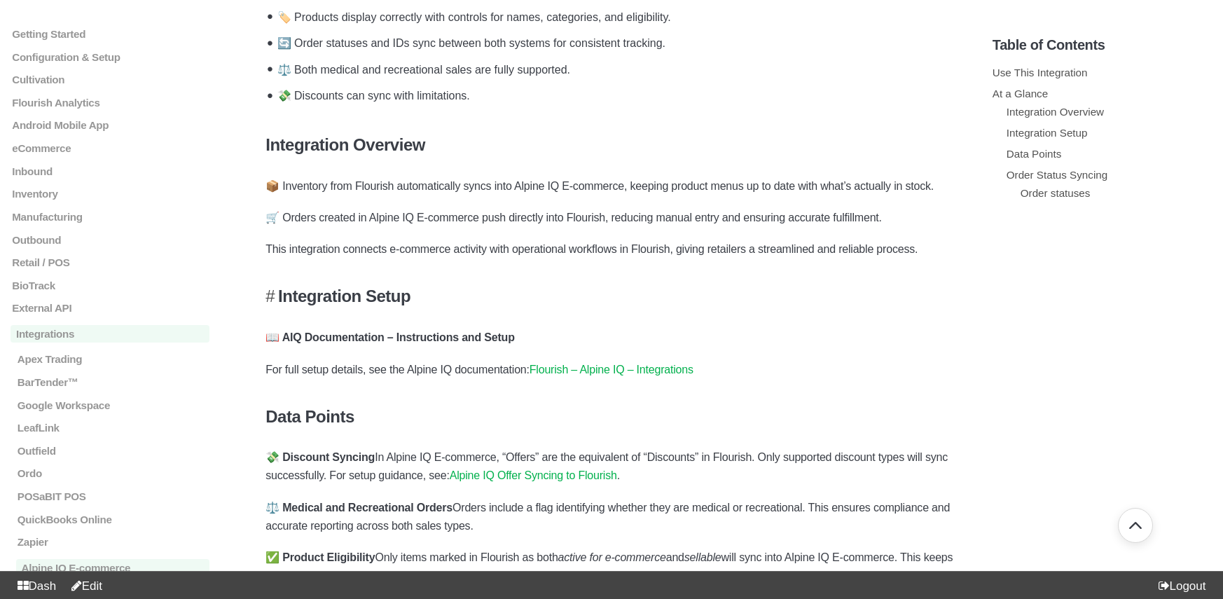
scroll to position [622, 0]
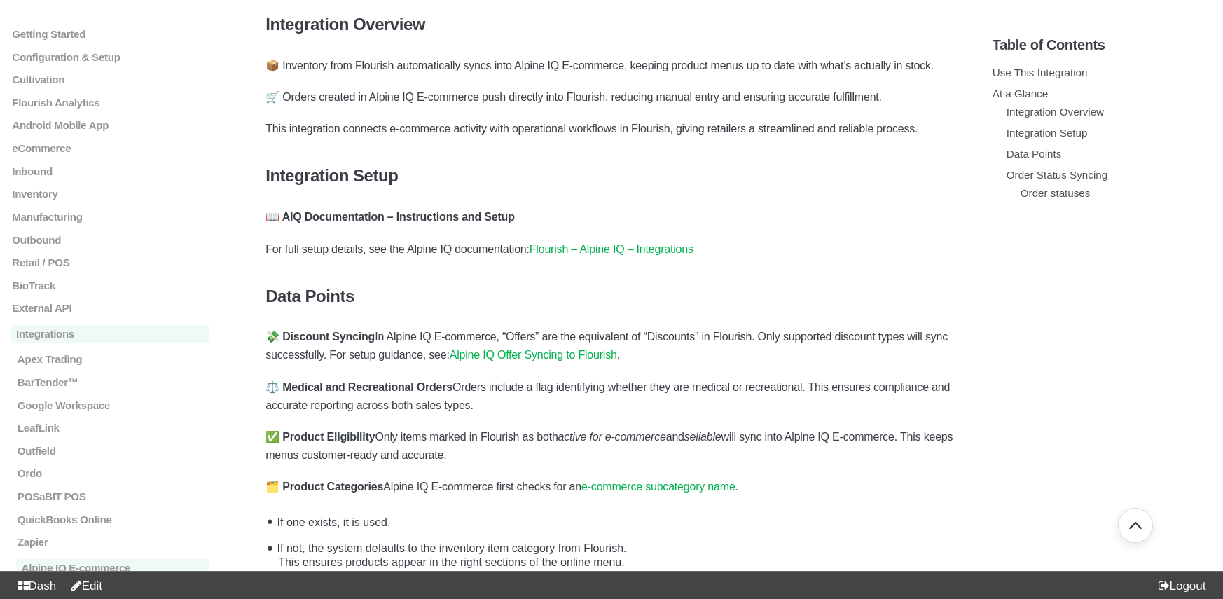
click at [617, 349] on link "Alpine IQ Offer Syncing to Flourish" at bounding box center [533, 355] width 167 height 12
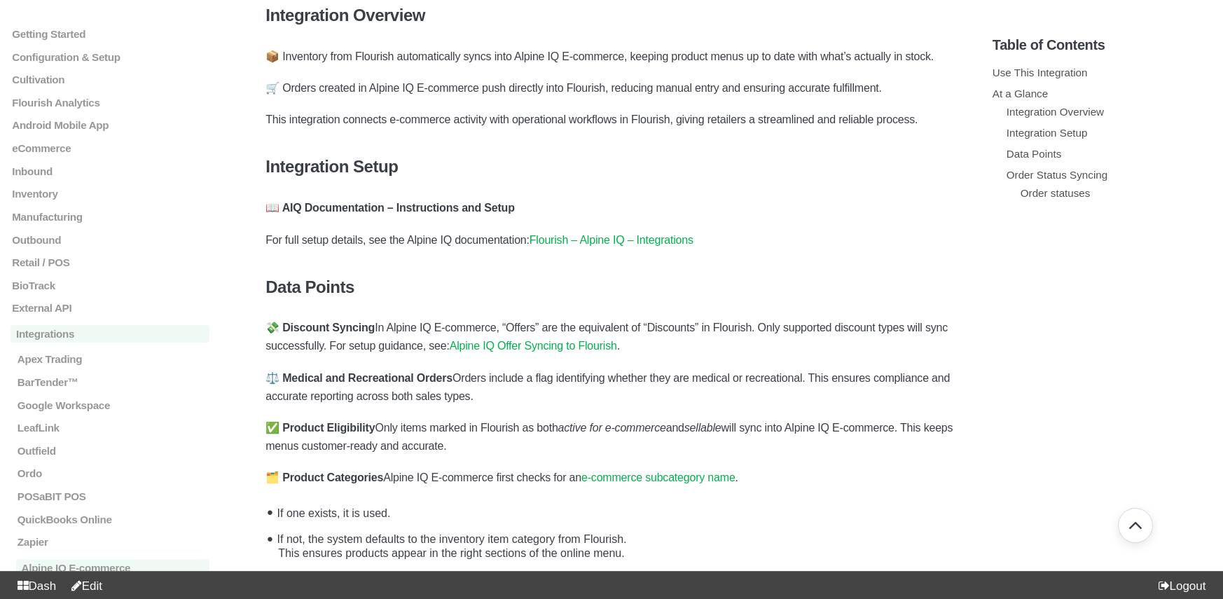
scroll to position [644, 0]
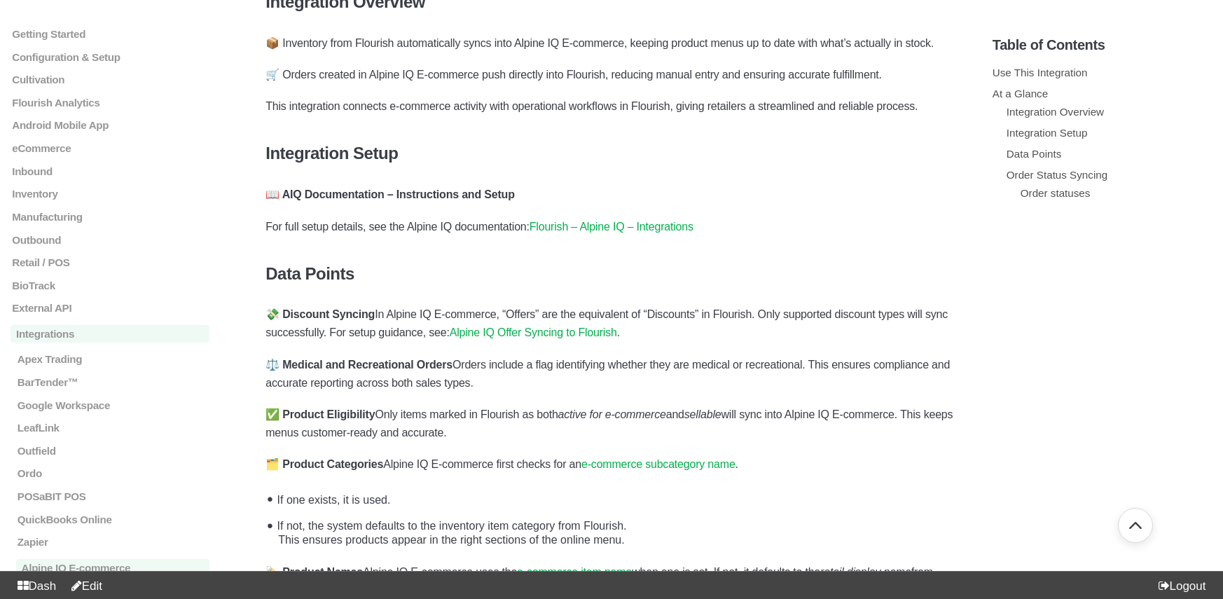
click at [658, 458] on link "e-commerce subcategory name" at bounding box center [658, 464] width 154 height 12
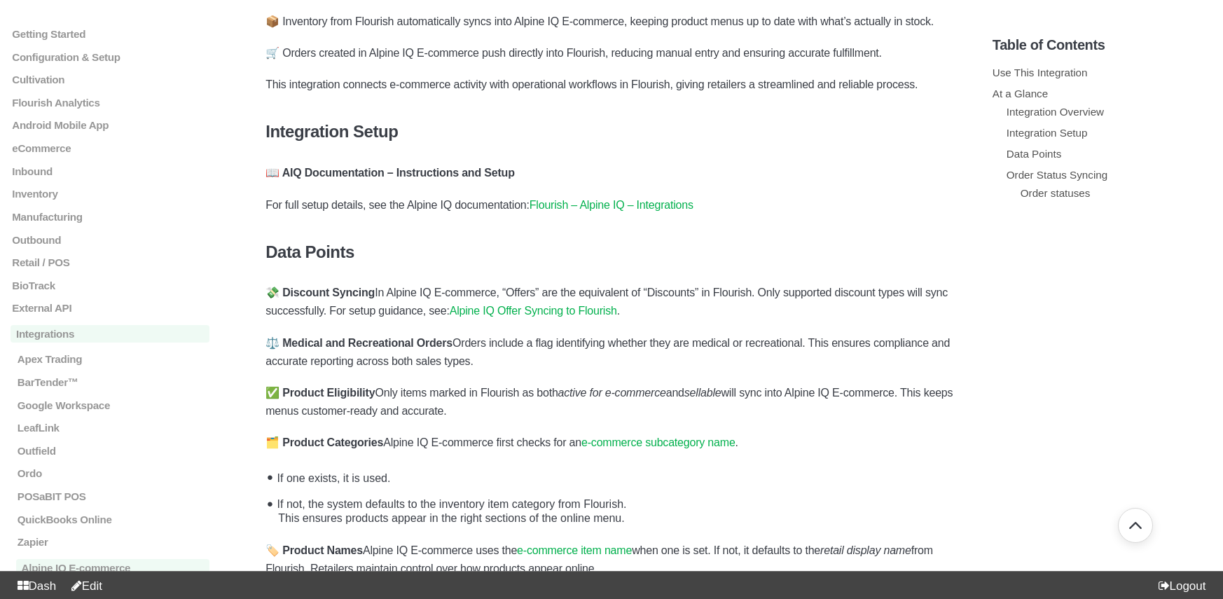
scroll to position [675, 0]
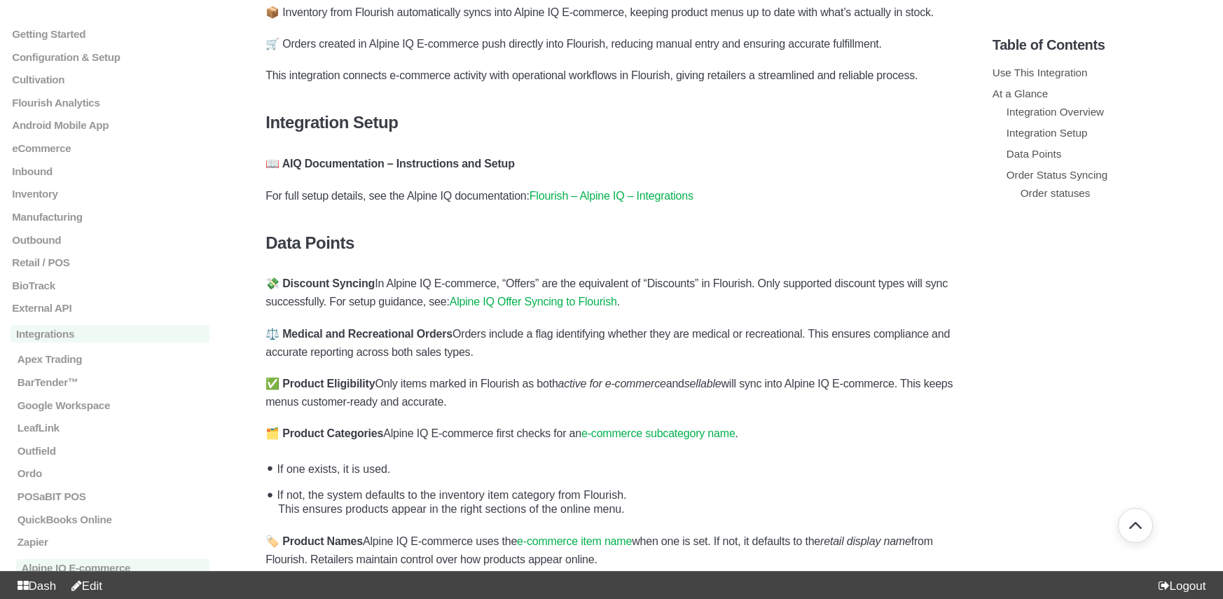
click at [600, 535] on link "e-commerce item name" at bounding box center [574, 541] width 115 height 12
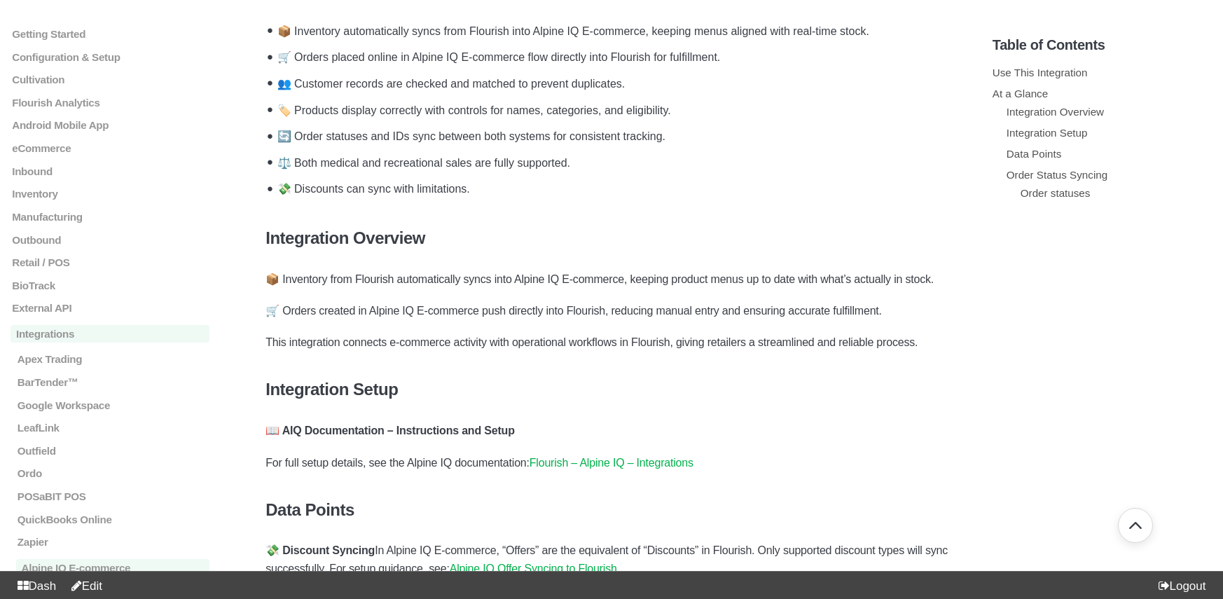
scroll to position [302, 0]
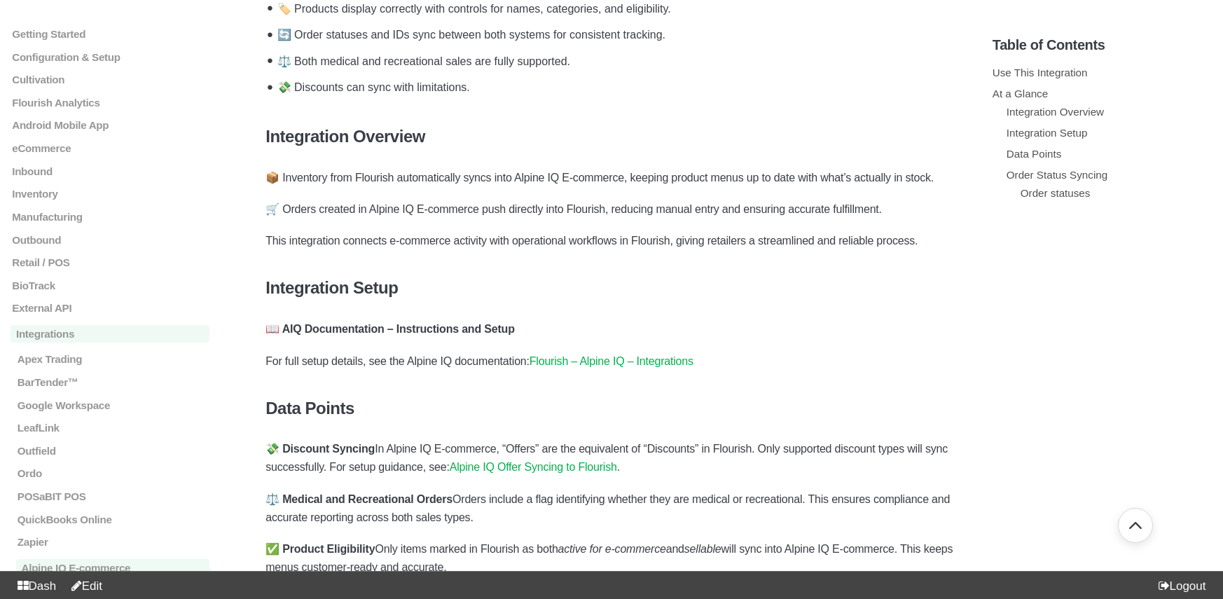
scroll to position [513, 0]
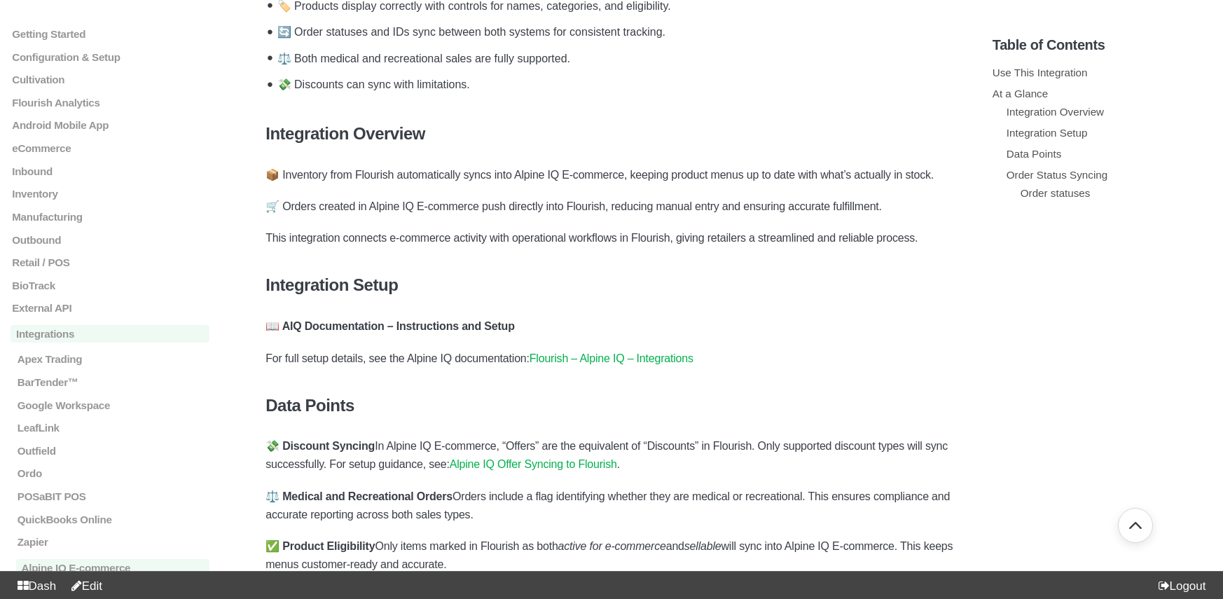
click at [101, 585] on link "Edit" at bounding box center [83, 585] width 37 height 13
